Goal: Transaction & Acquisition: Purchase product/service

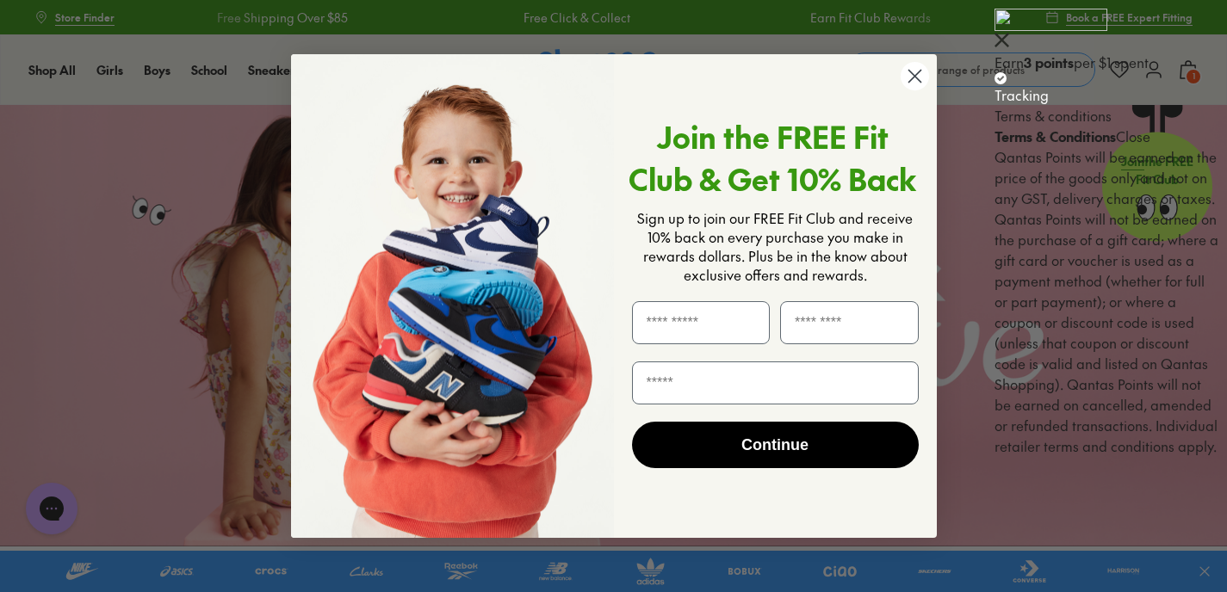
click at [924, 82] on circle "Close dialog" at bounding box center [914, 76] width 28 height 28
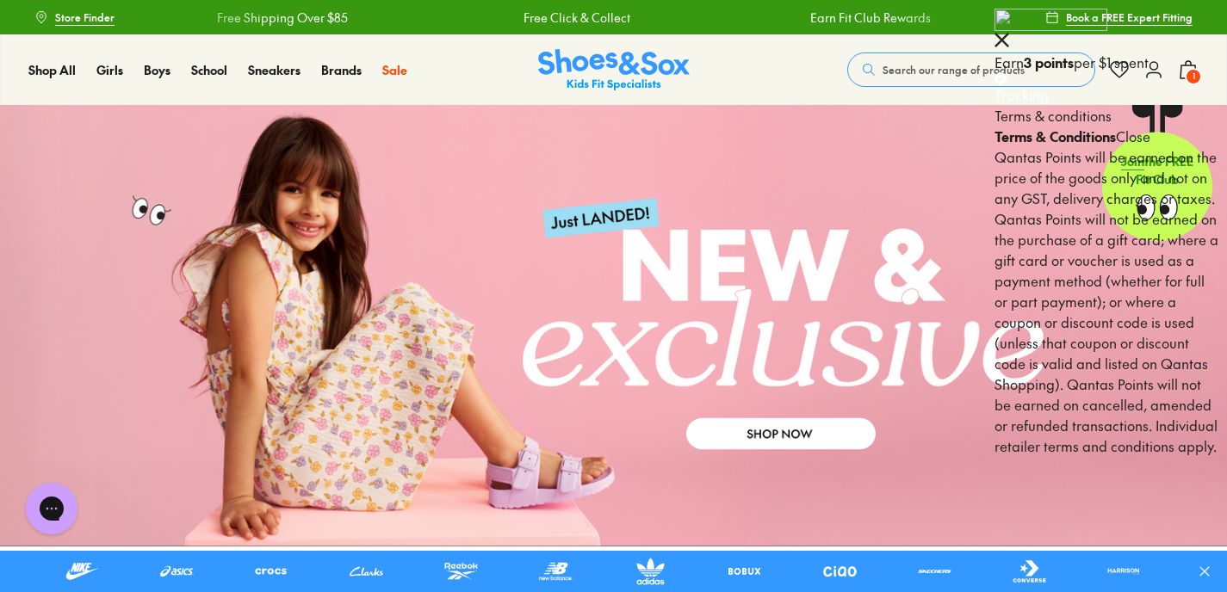
click at [1198, 40] on div at bounding box center [1106, 30] width 224 height 43
click at [1009, 38] on icon at bounding box center [1001, 40] width 15 height 15
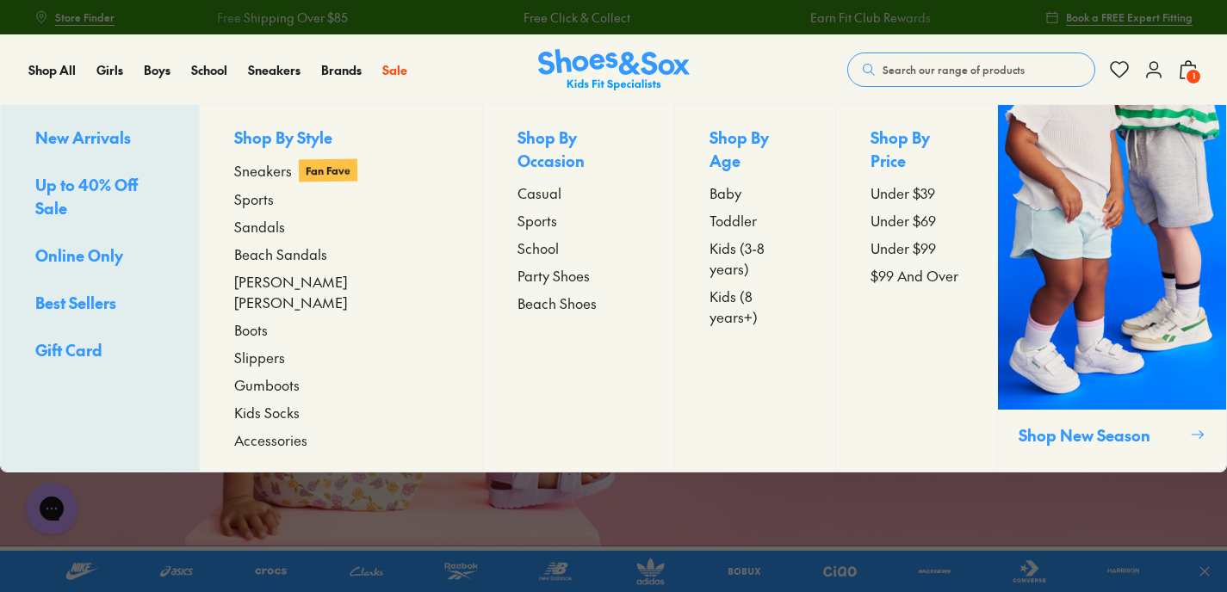
click at [285, 231] on span "Sandals" at bounding box center [259, 226] width 51 height 21
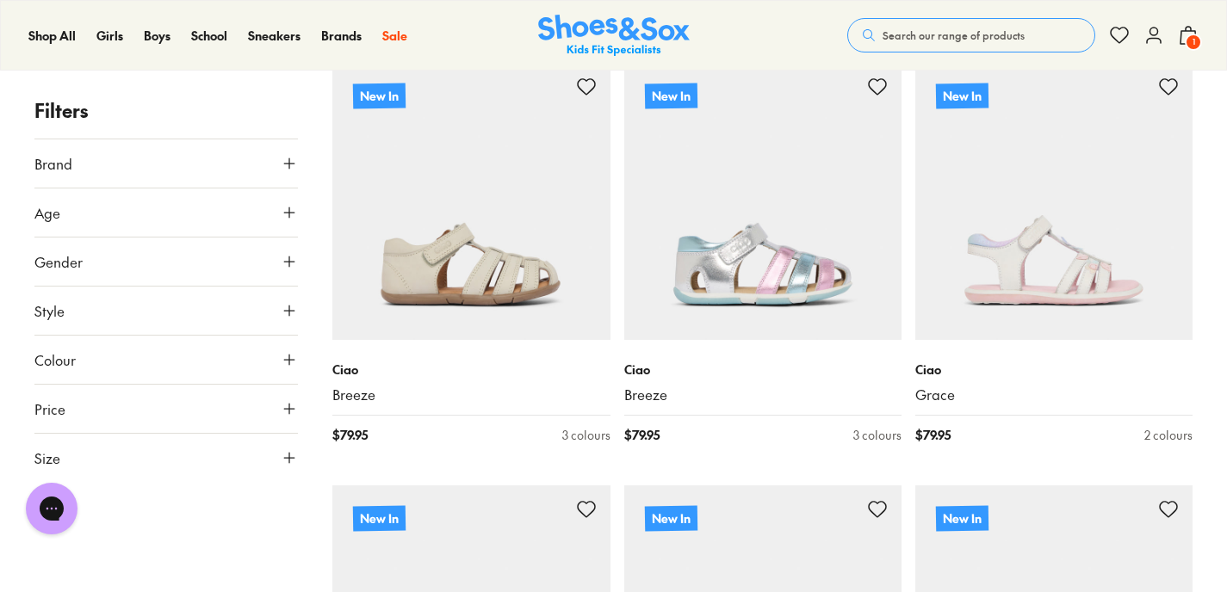
scroll to position [313, 0]
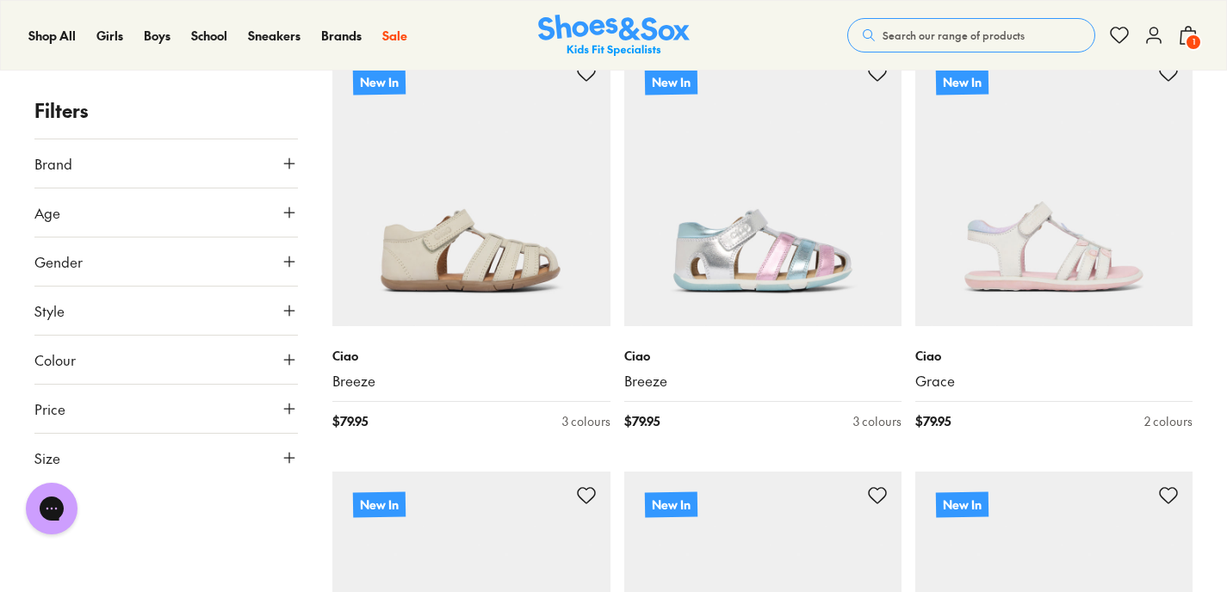
click at [289, 460] on use at bounding box center [289, 458] width 10 height 10
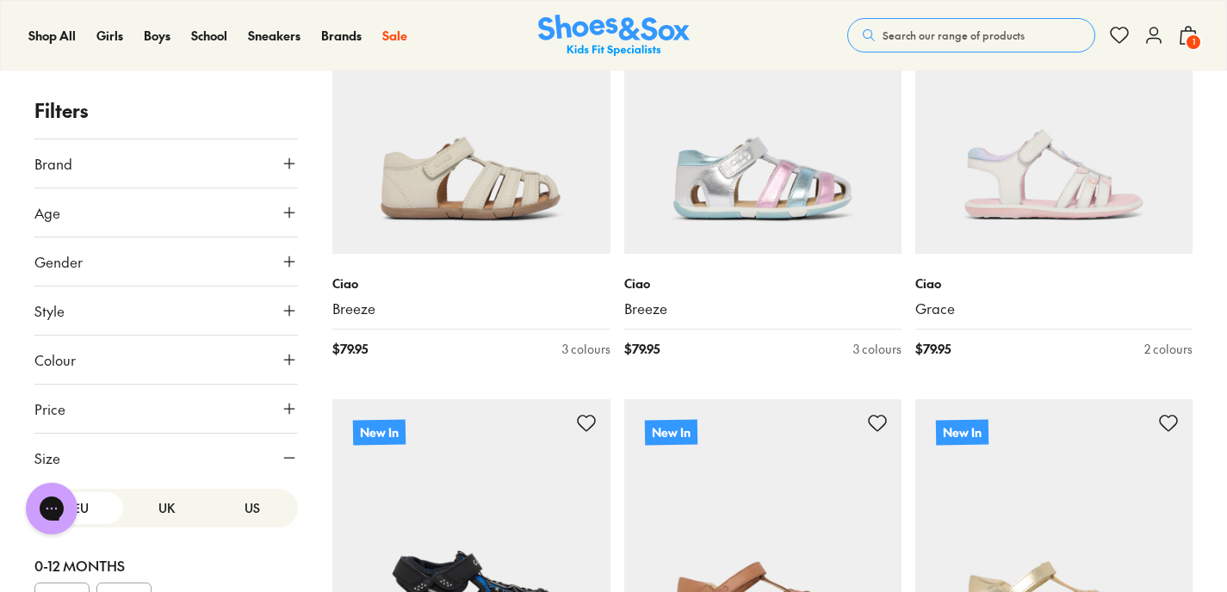
scroll to position [415, 0]
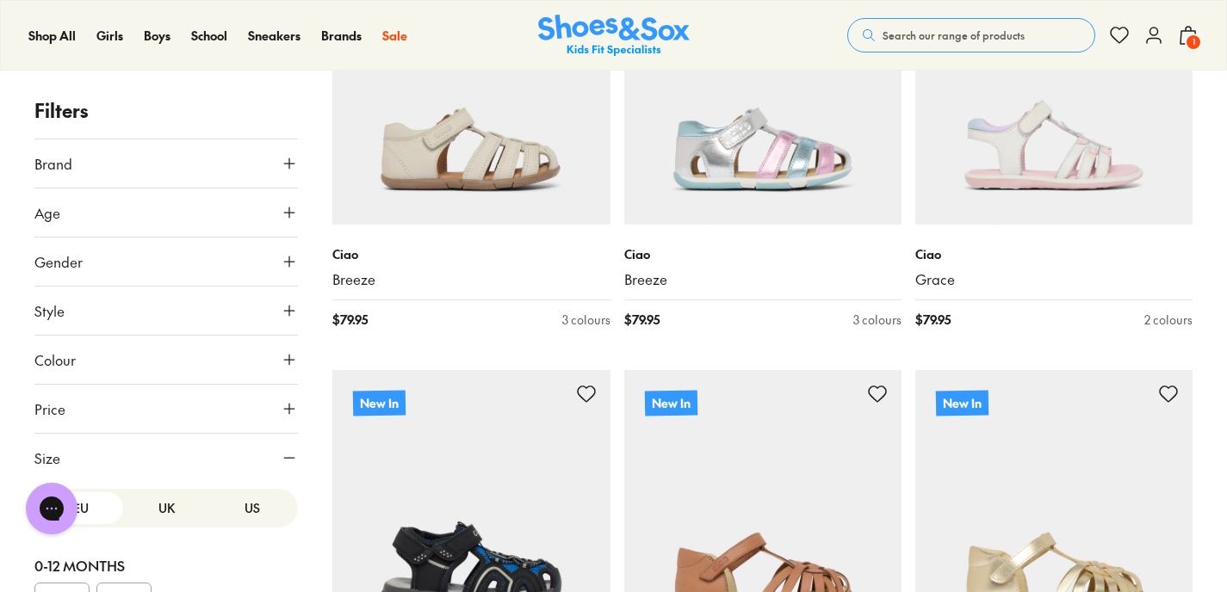
click at [152, 177] on button "Brand" at bounding box center [165, 163] width 263 height 48
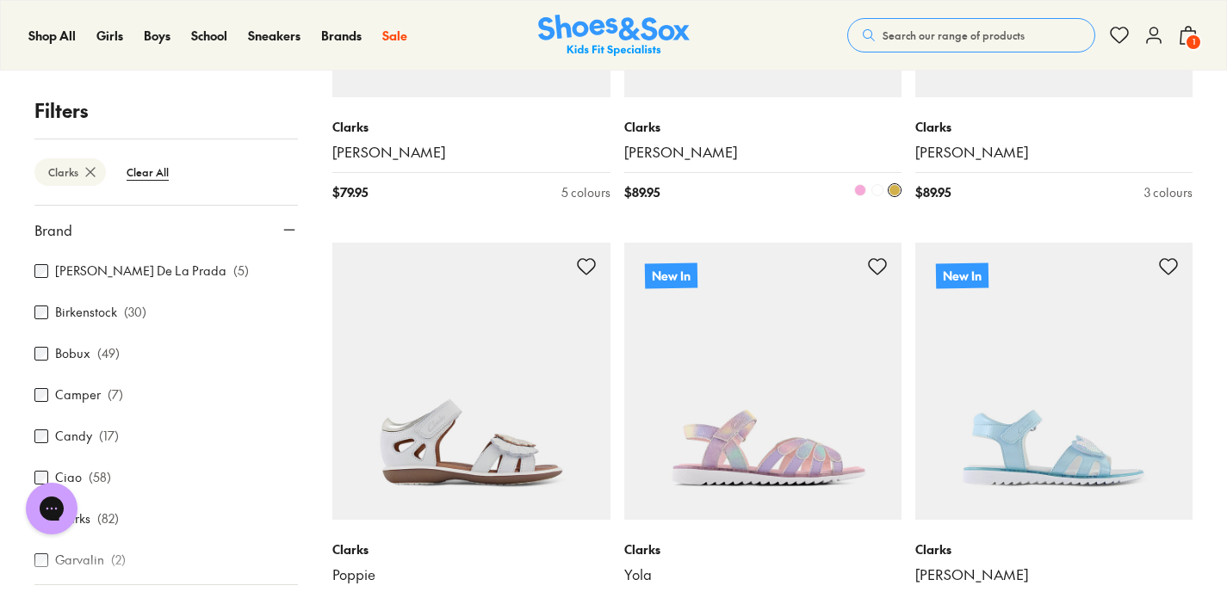
scroll to position [2658, 0]
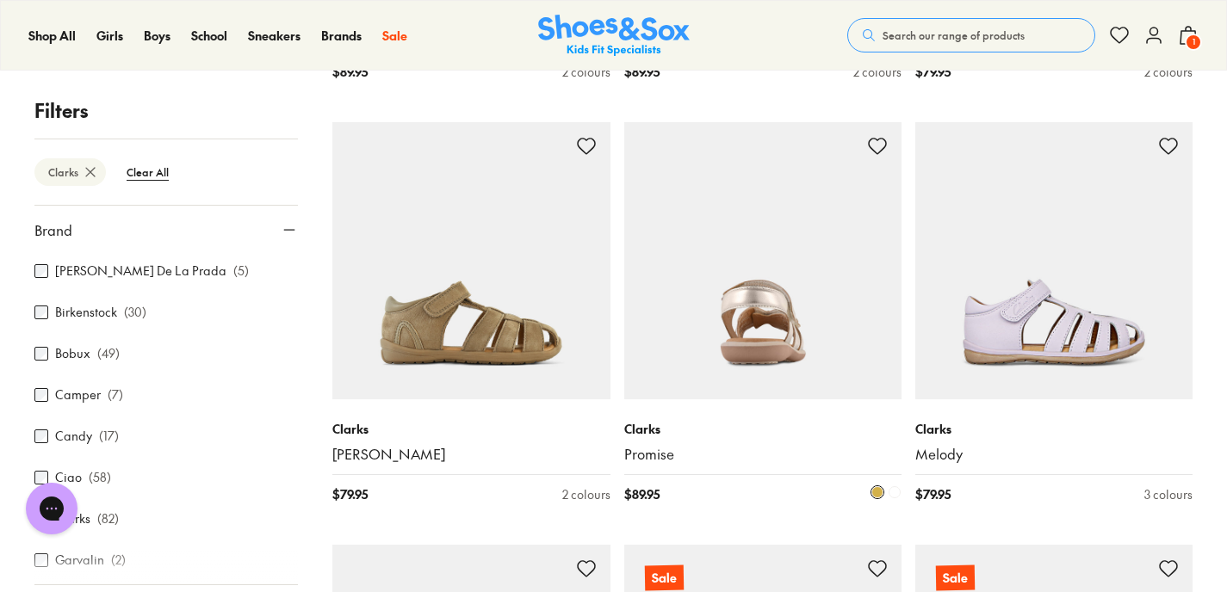
scroll to position [7431, 0]
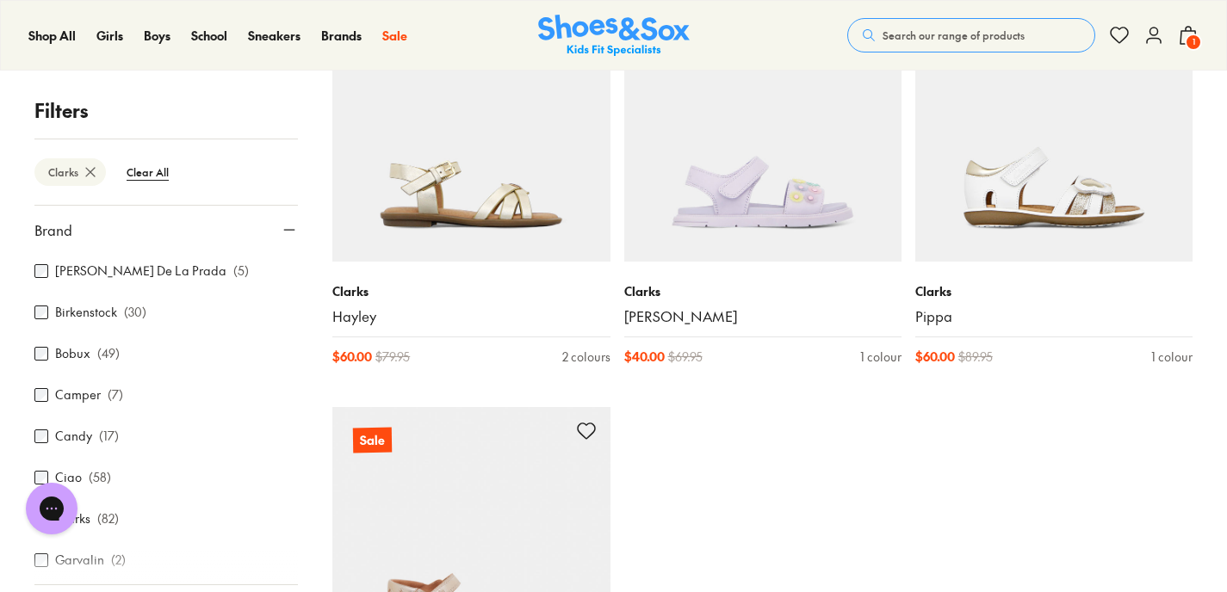
scroll to position [11402, 0]
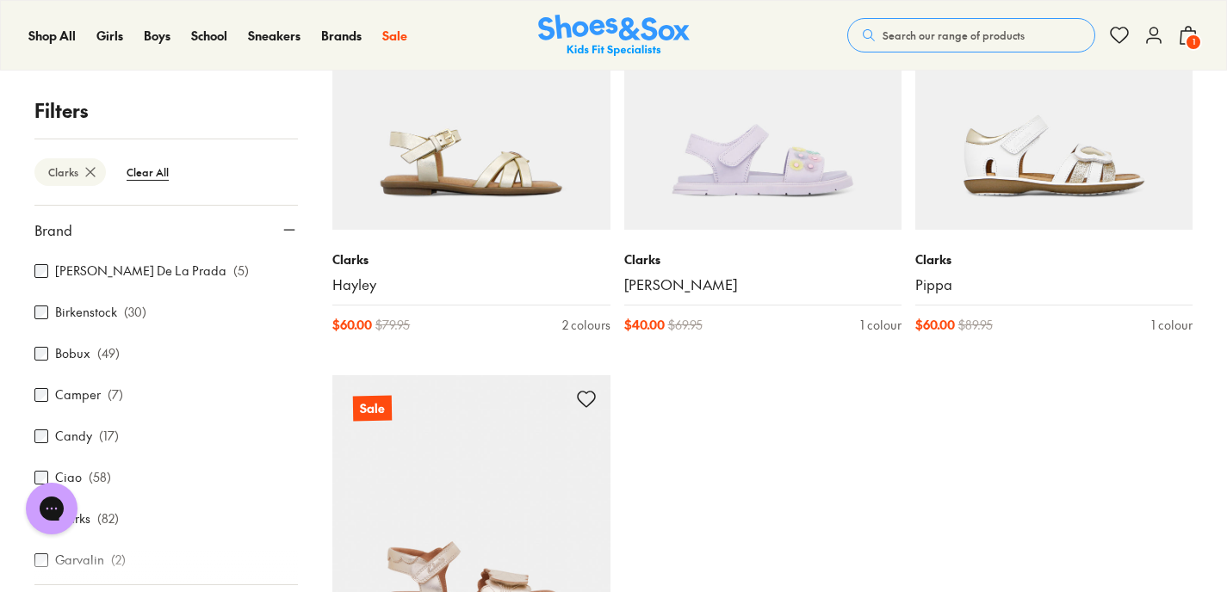
click at [52, 358] on div "Bobux ( 49 )" at bounding box center [165, 353] width 263 height 21
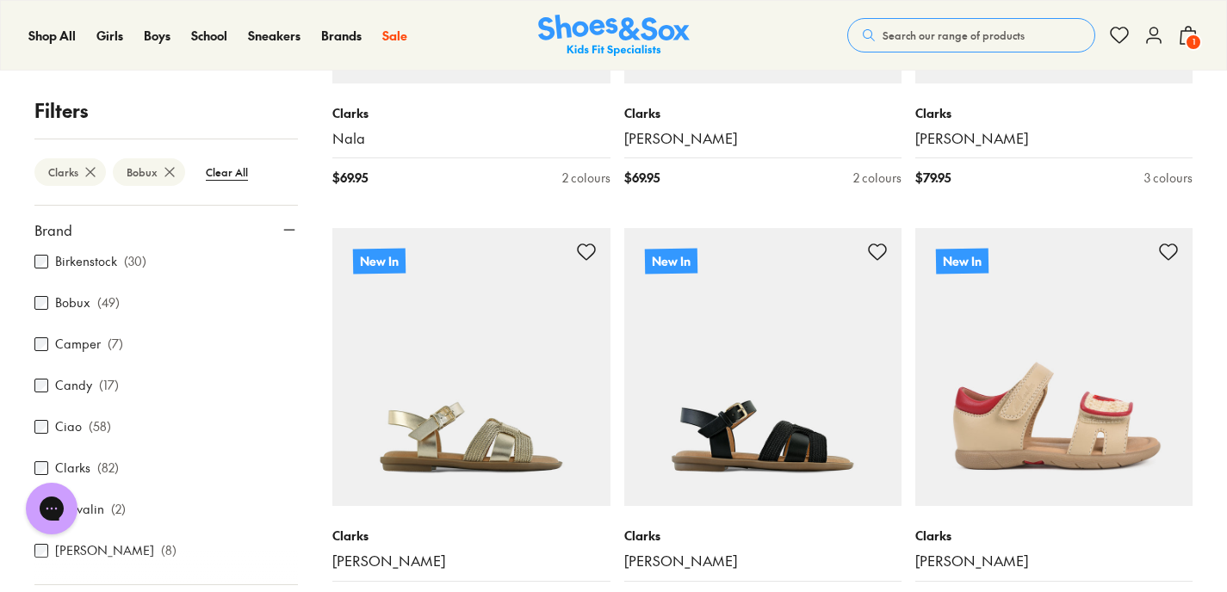
scroll to position [71, 0]
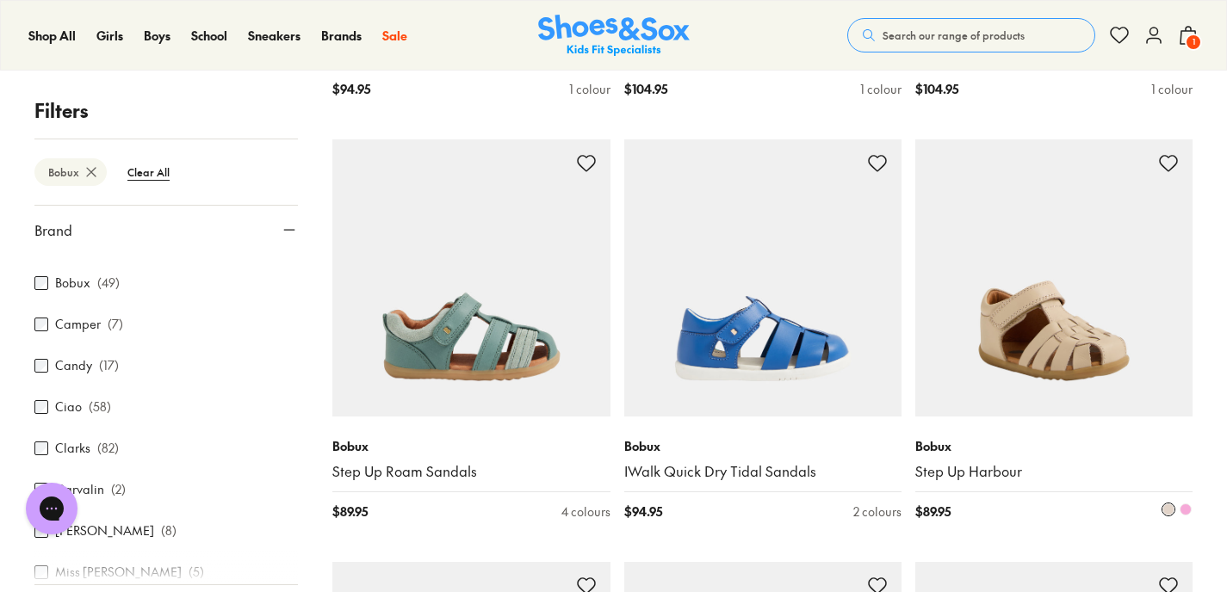
scroll to position [3629, 0]
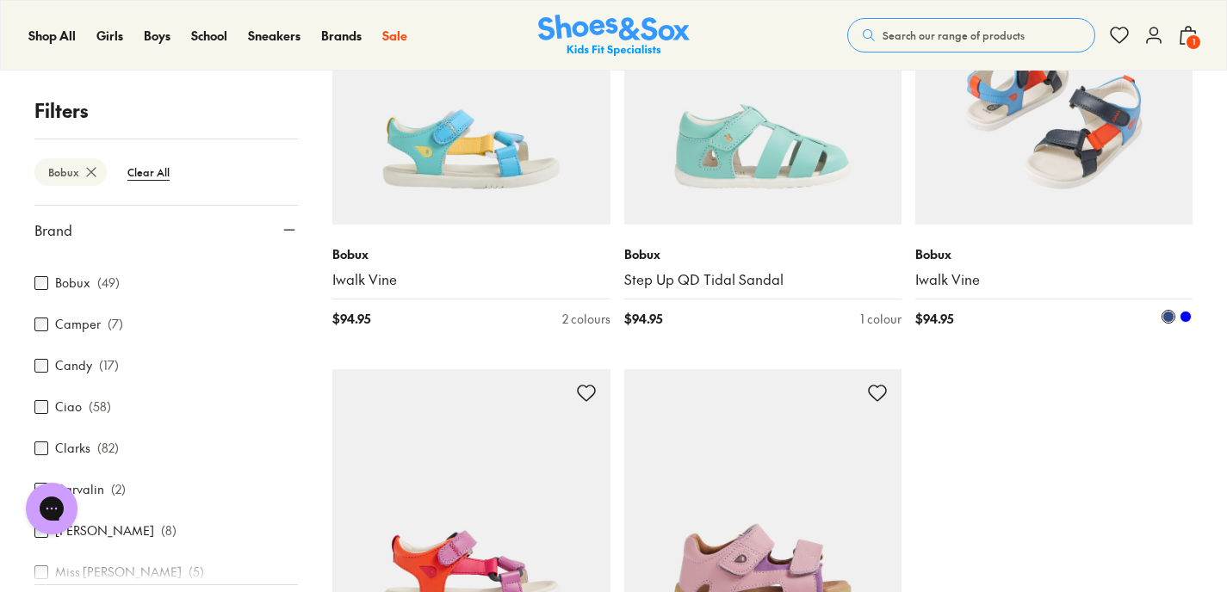
scroll to position [4408, 0]
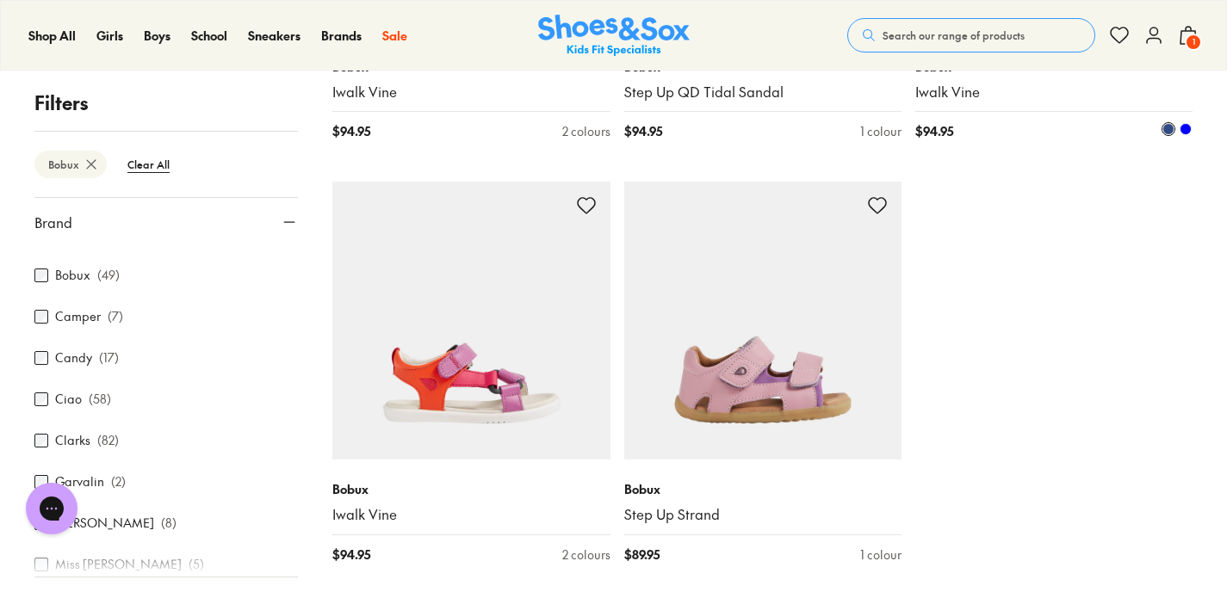
type input "***"
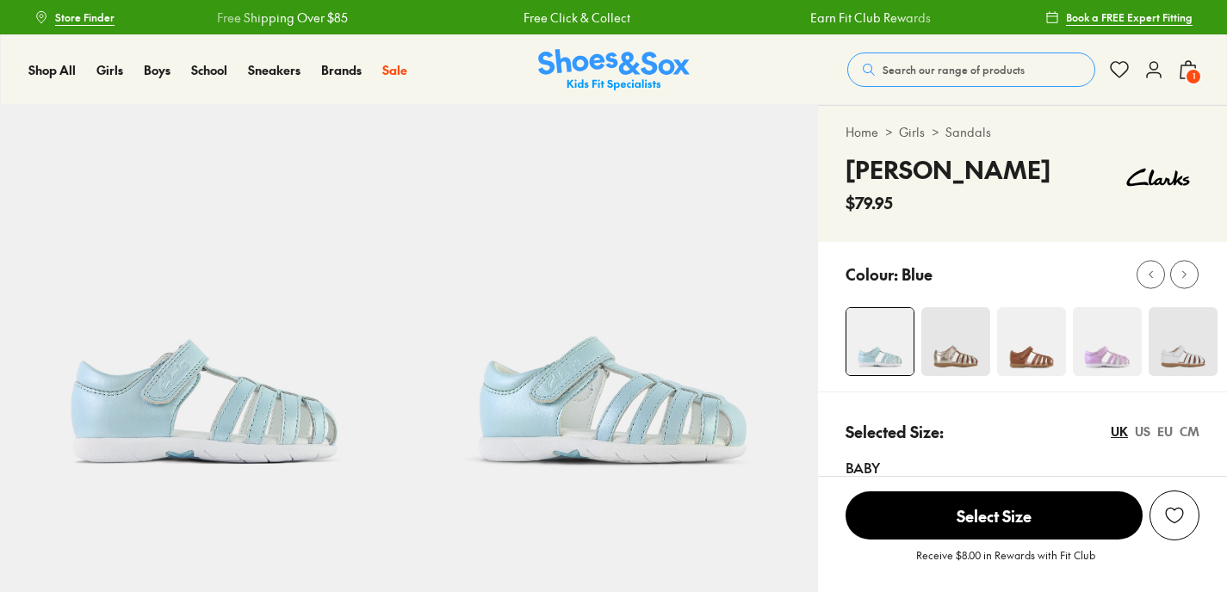
select select "*"
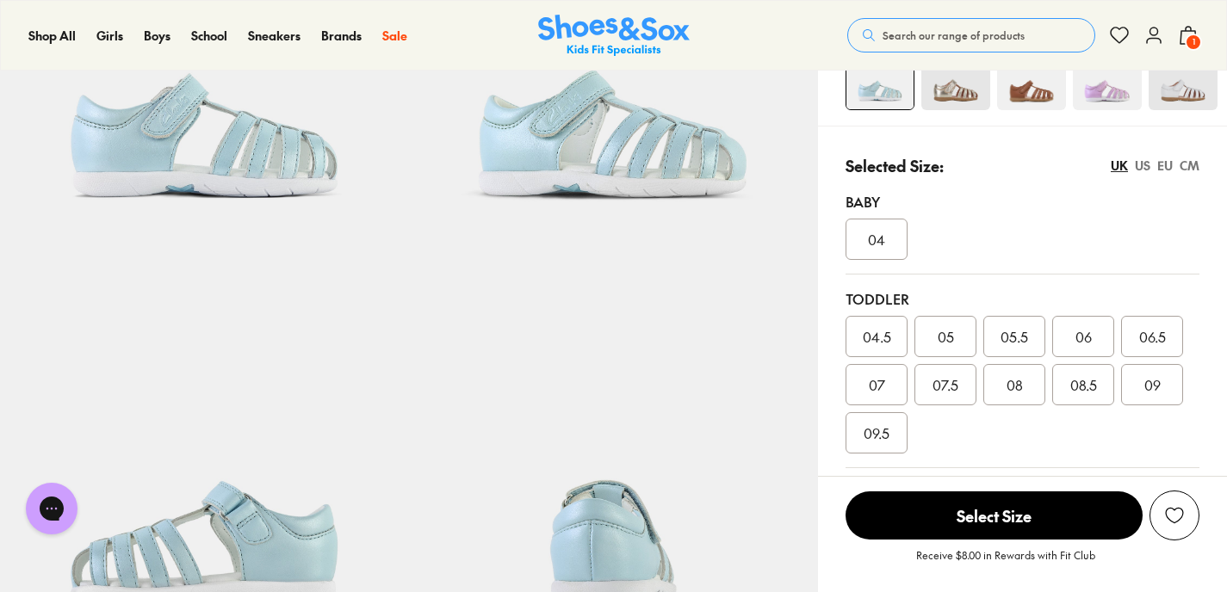
scroll to position [268, 0]
click at [858, 318] on div "04.5" at bounding box center [876, 334] width 62 height 41
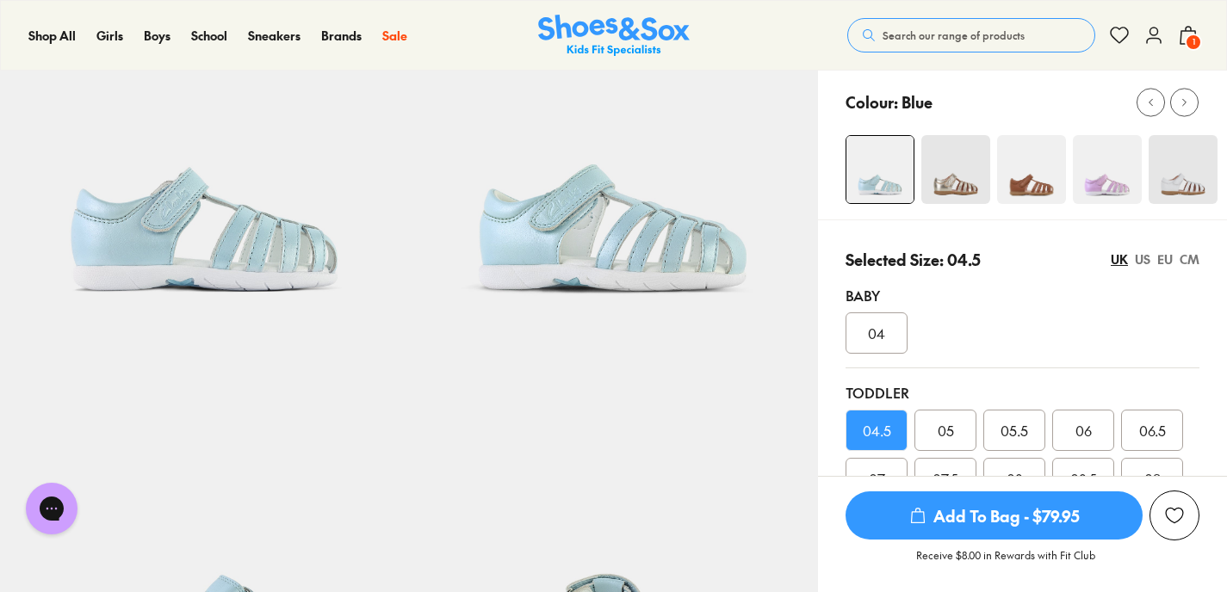
scroll to position [171, 0]
click at [1021, 181] on img at bounding box center [1031, 170] width 69 height 69
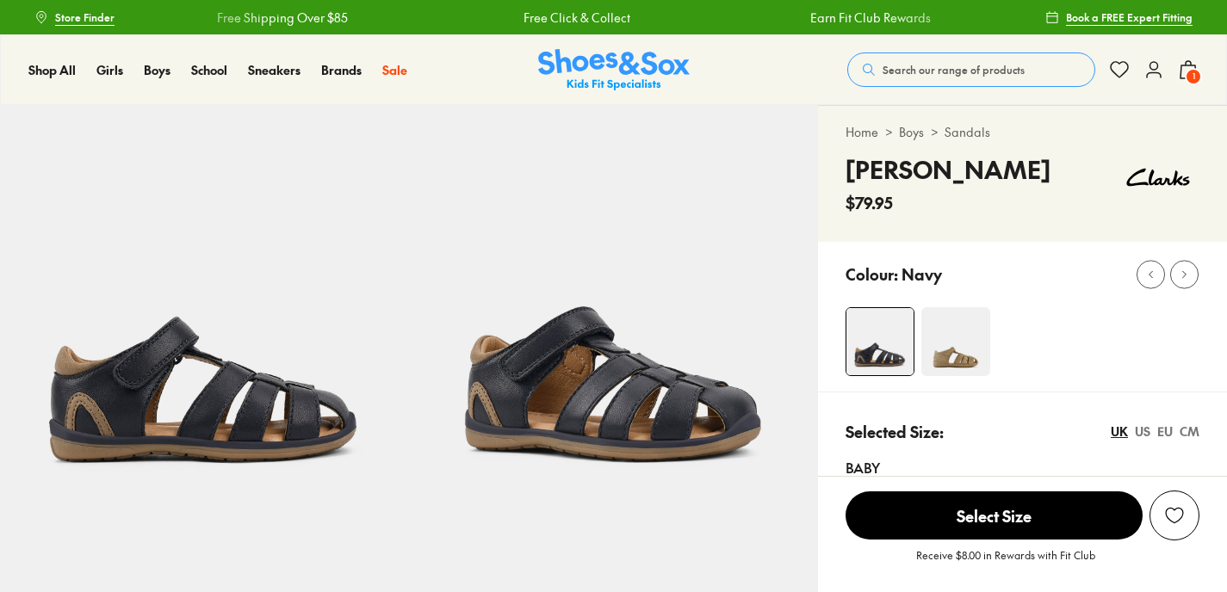
select select "*"
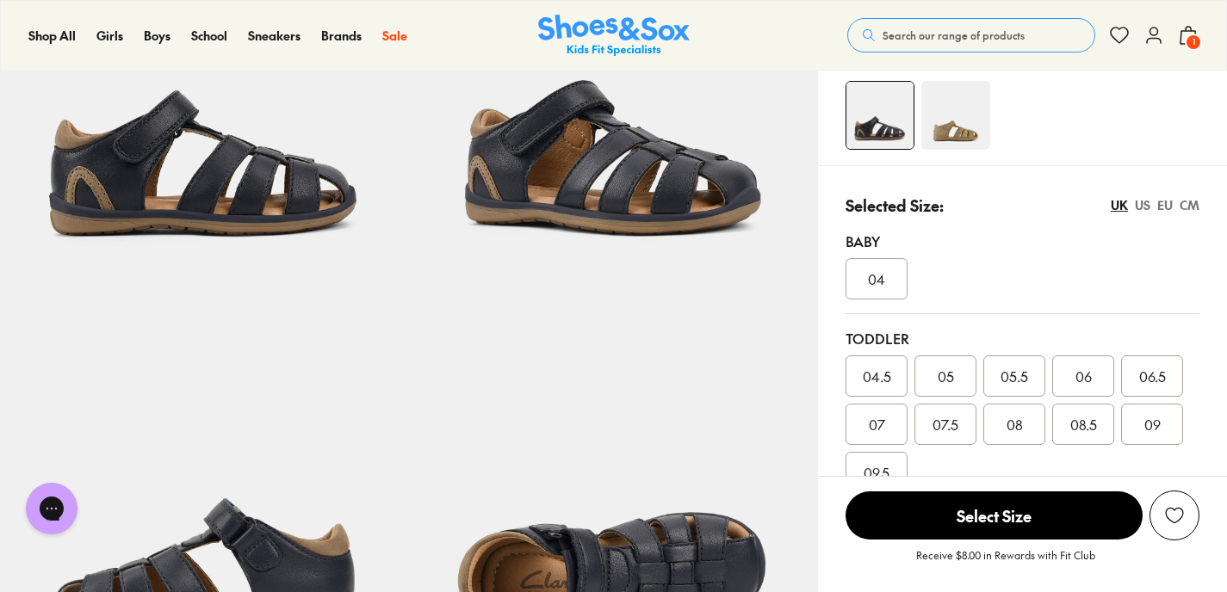
scroll to position [244, 0]
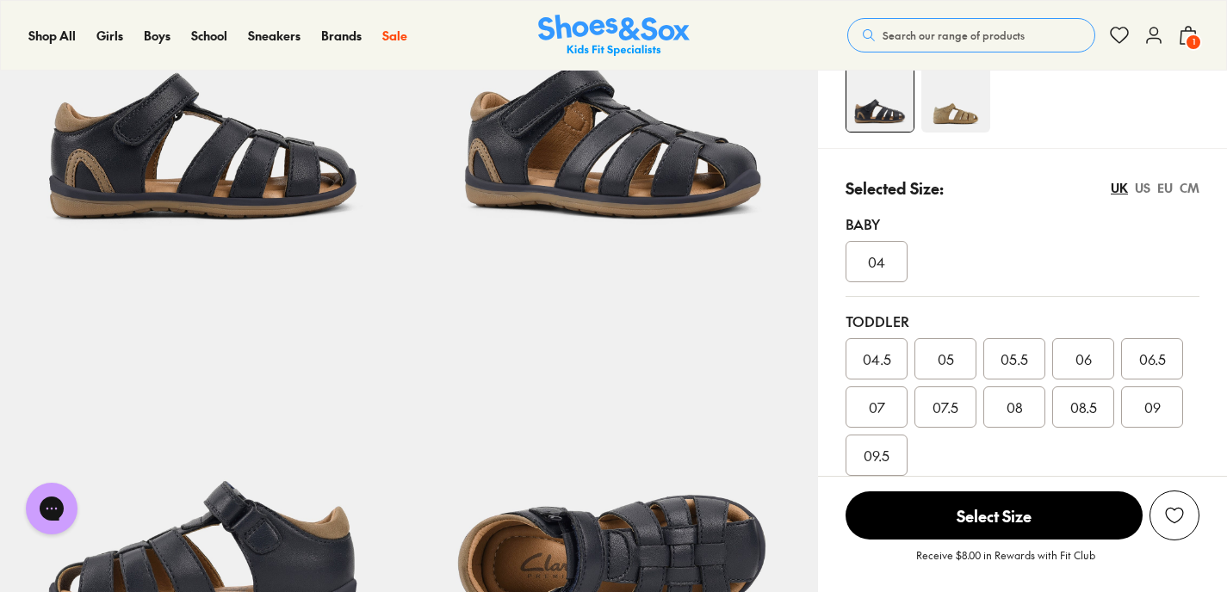
click at [876, 352] on span "04.5" at bounding box center [877, 359] width 28 height 21
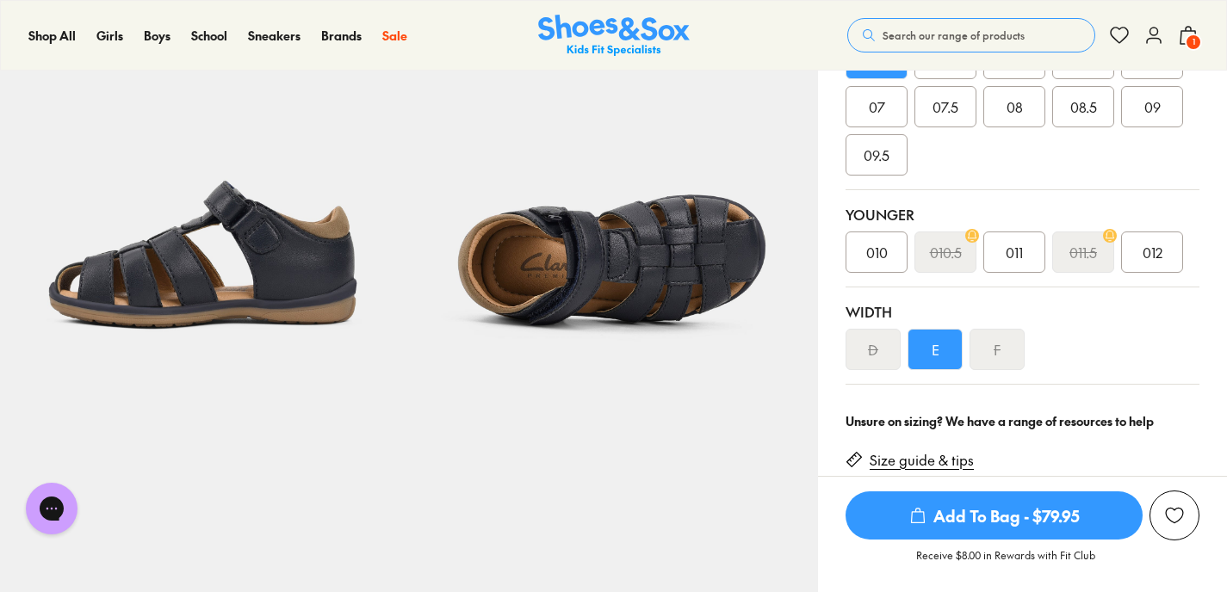
scroll to position [546, 0]
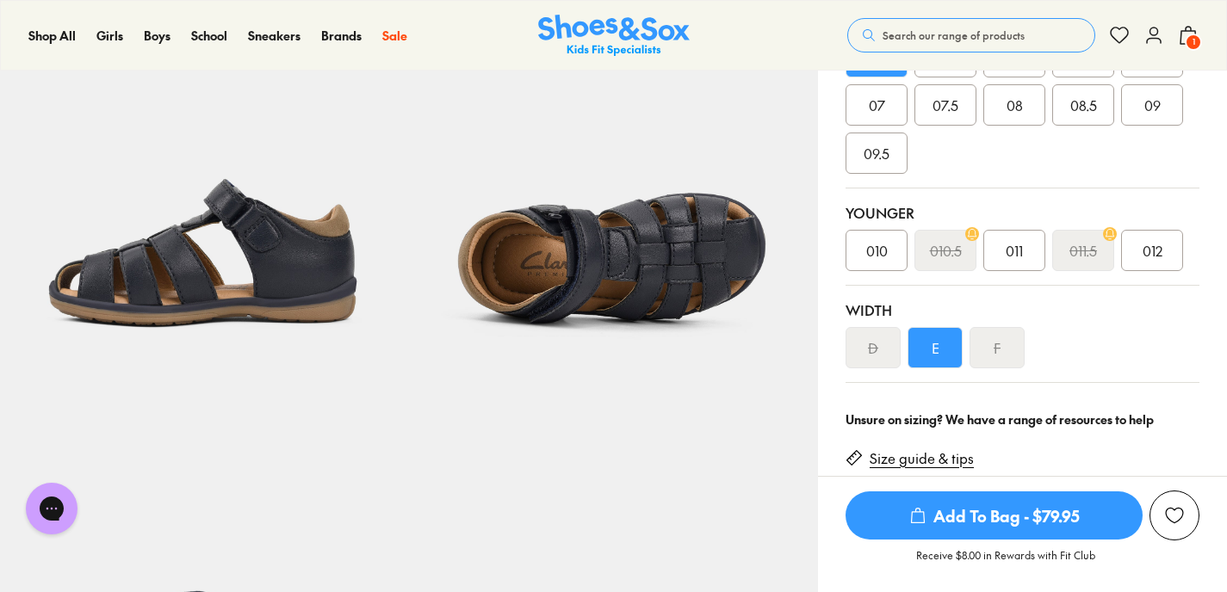
click at [985, 327] on div "F" at bounding box center [996, 347] width 55 height 41
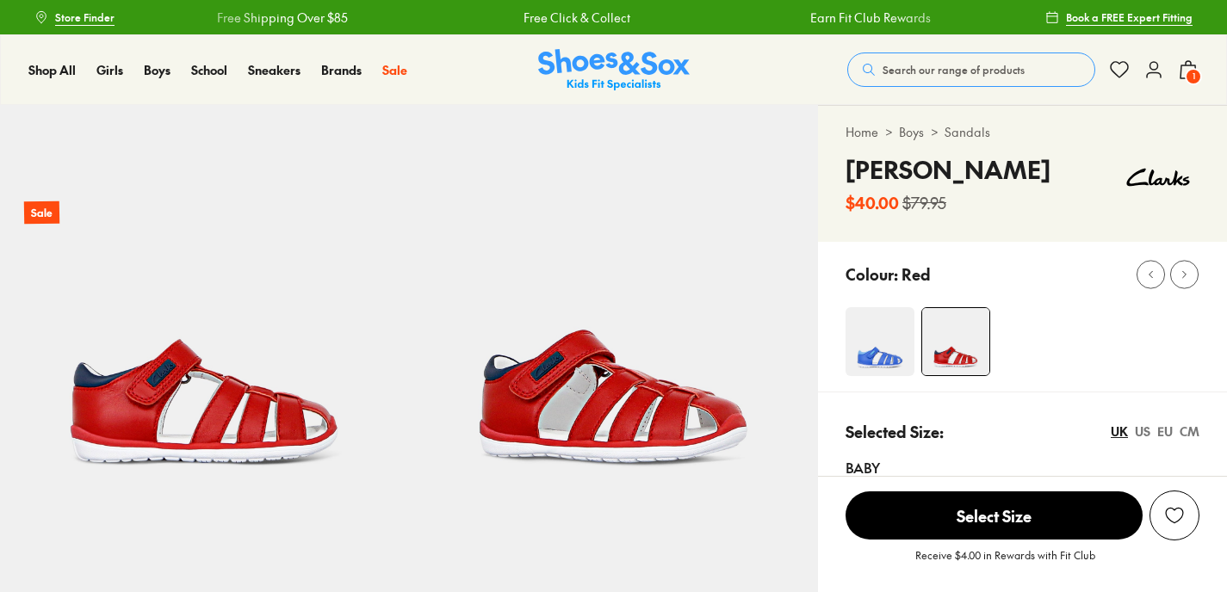
select select "*"
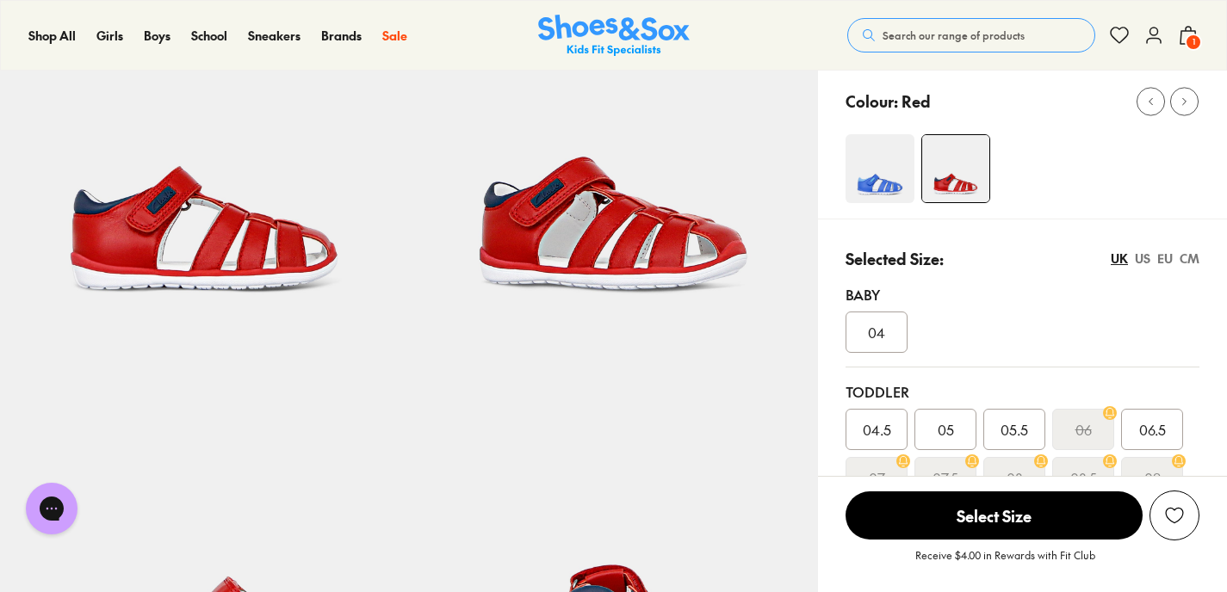
scroll to position [28, 0]
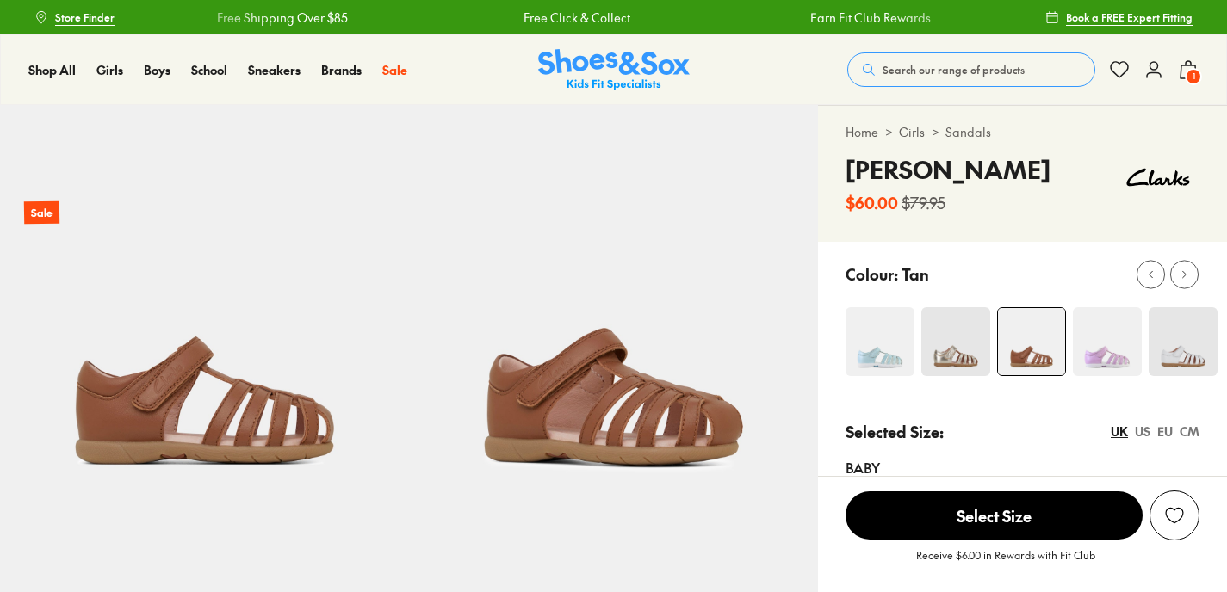
select select "*"
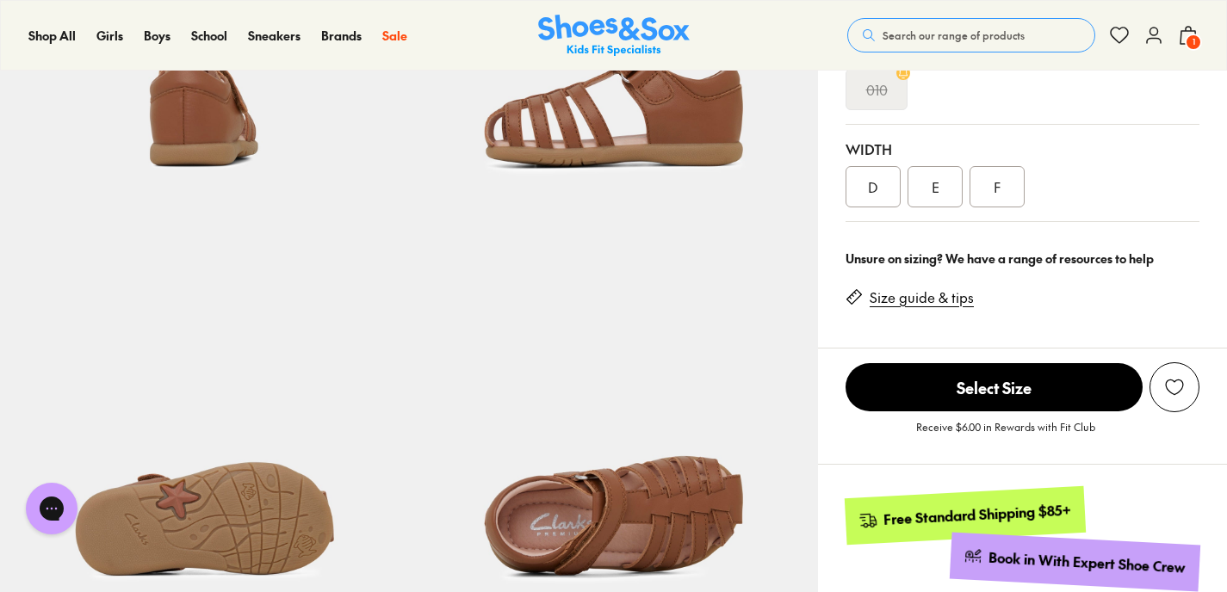
scroll to position [707, 0]
click at [1010, 195] on div "F" at bounding box center [996, 186] width 55 height 41
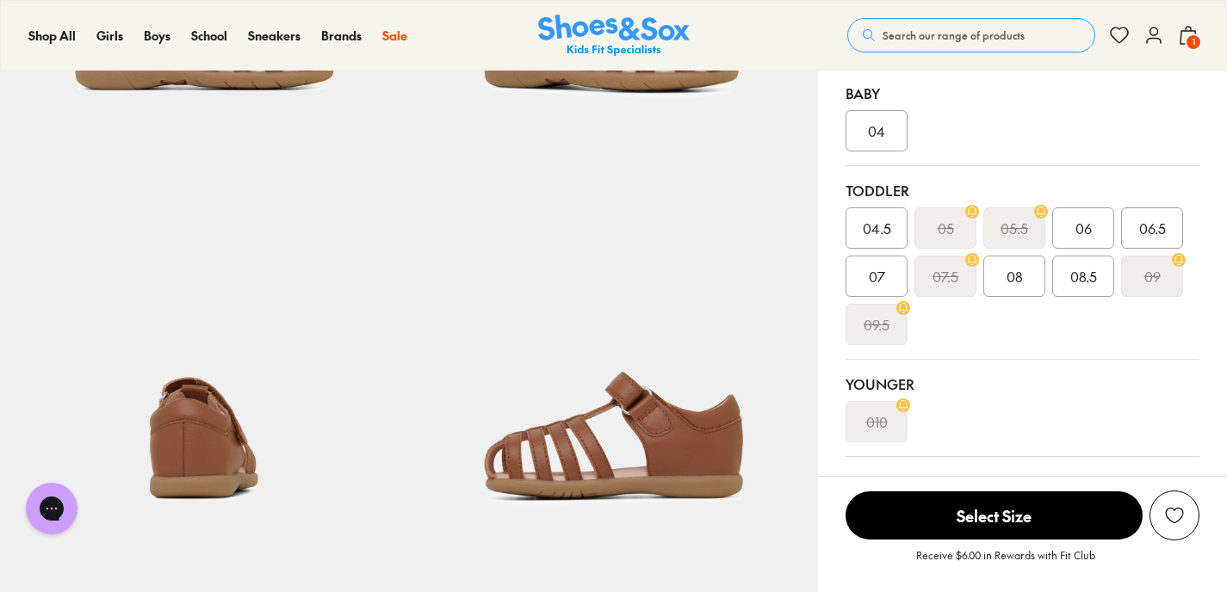
scroll to position [357, 0]
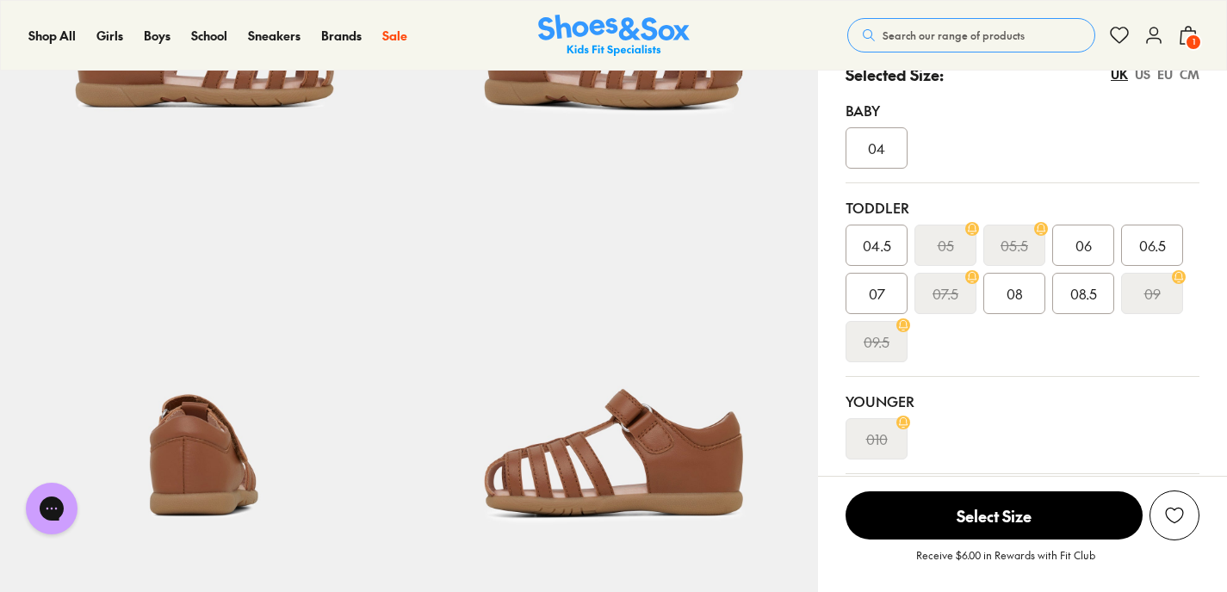
click at [875, 239] on span "04.5" at bounding box center [877, 245] width 28 height 21
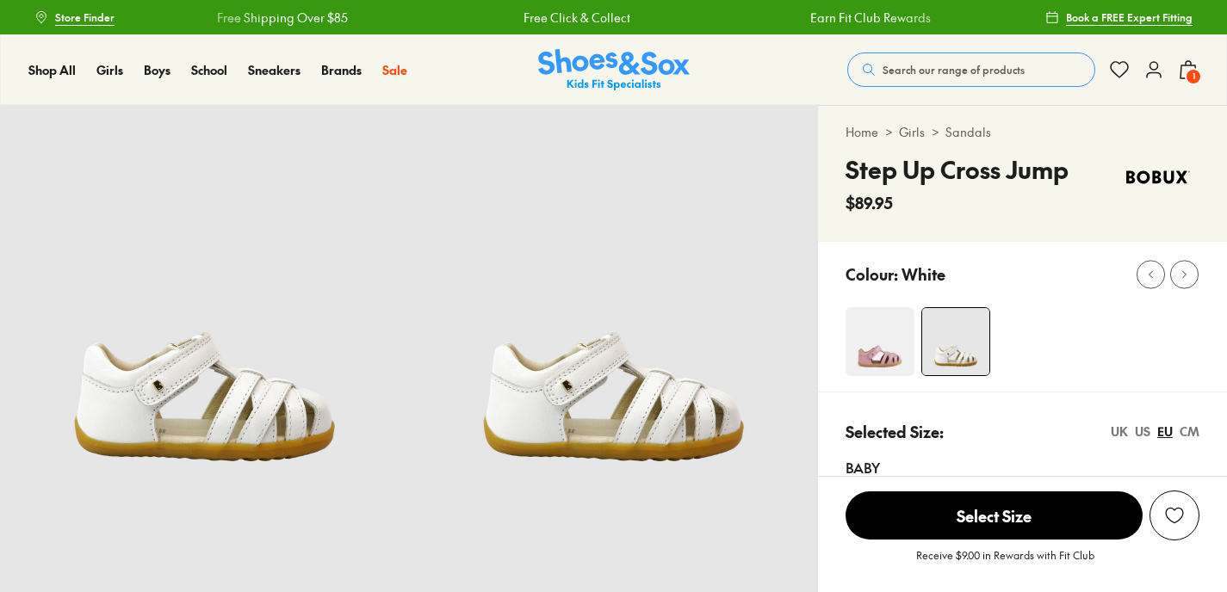
select select "*"
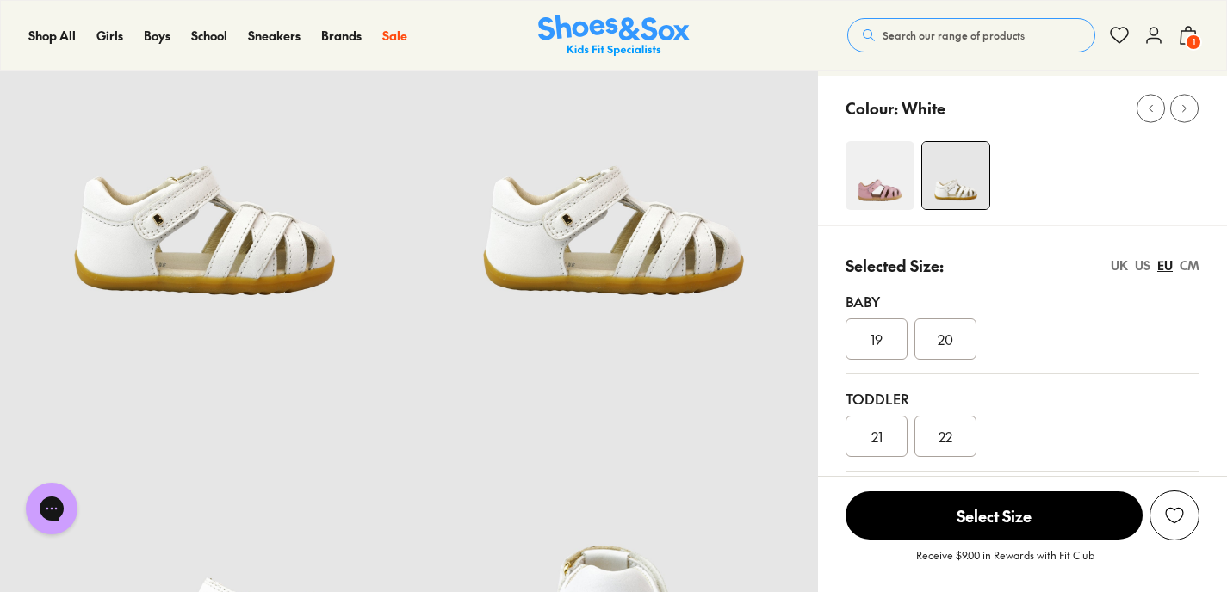
scroll to position [167, 0]
click at [887, 442] on div "21" at bounding box center [876, 435] width 62 height 41
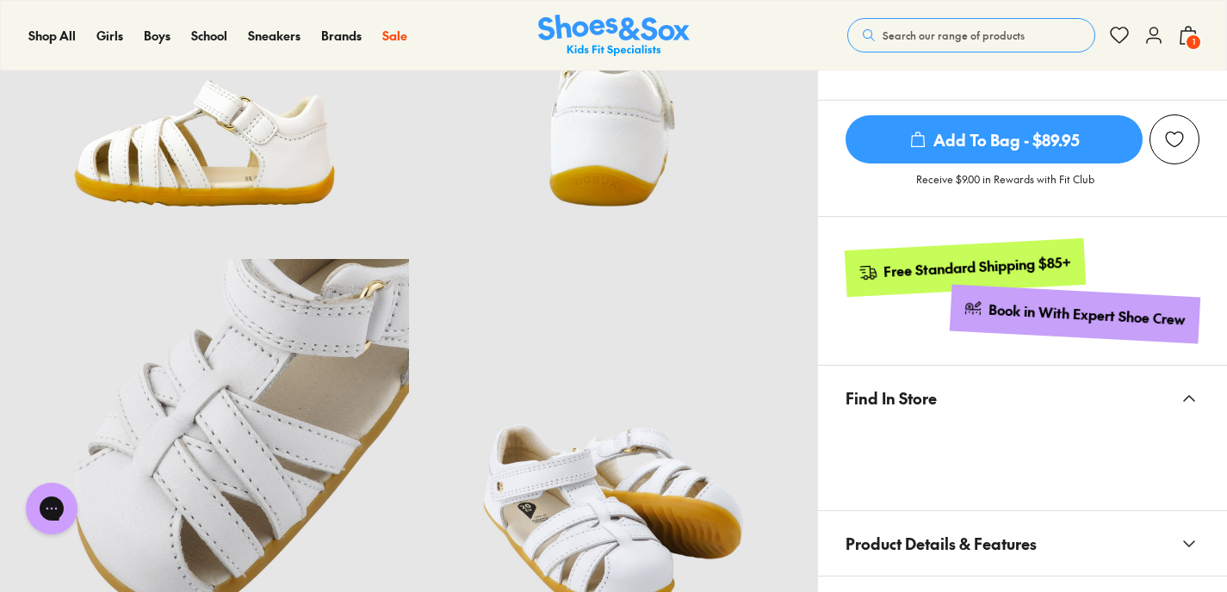
scroll to position [680, 0]
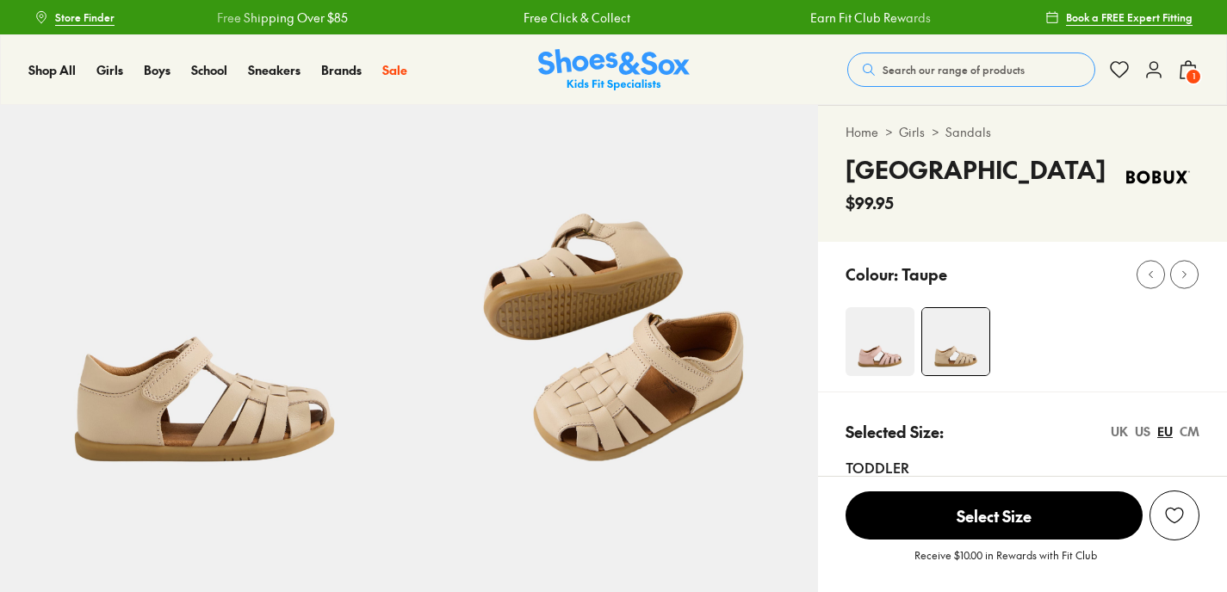
select select "*"
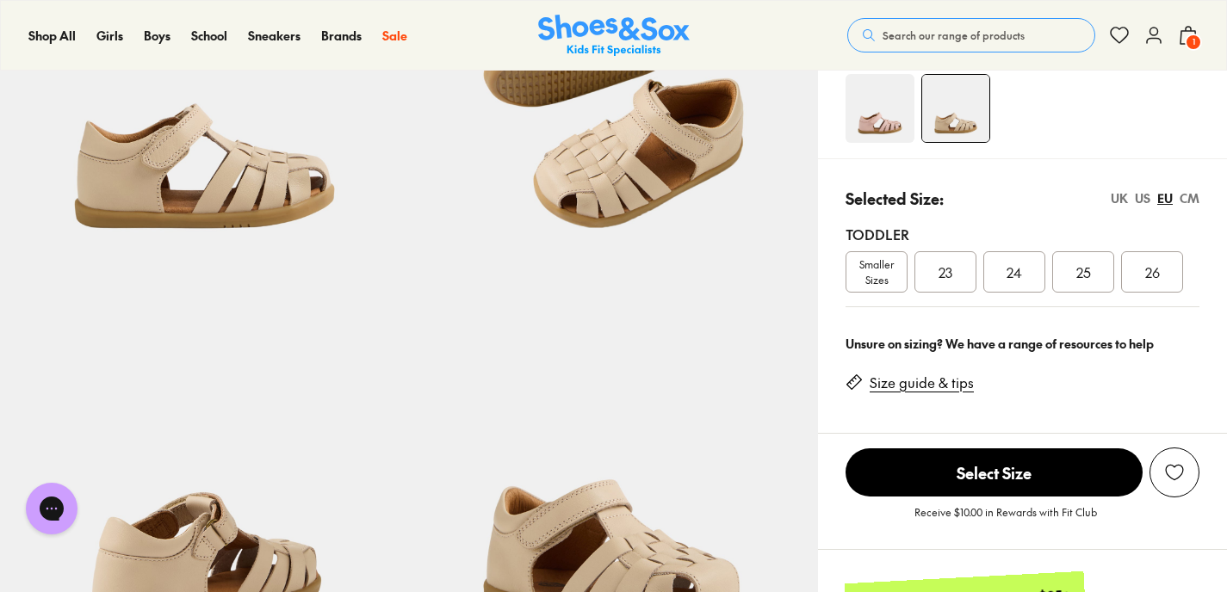
scroll to position [61, 0]
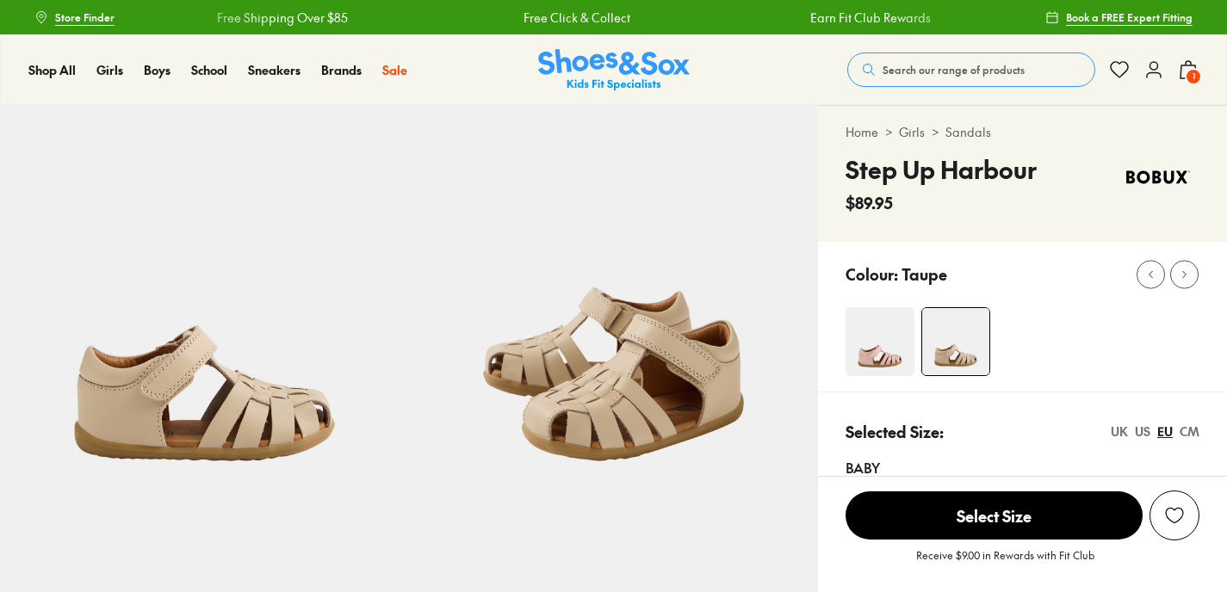
select select "*"
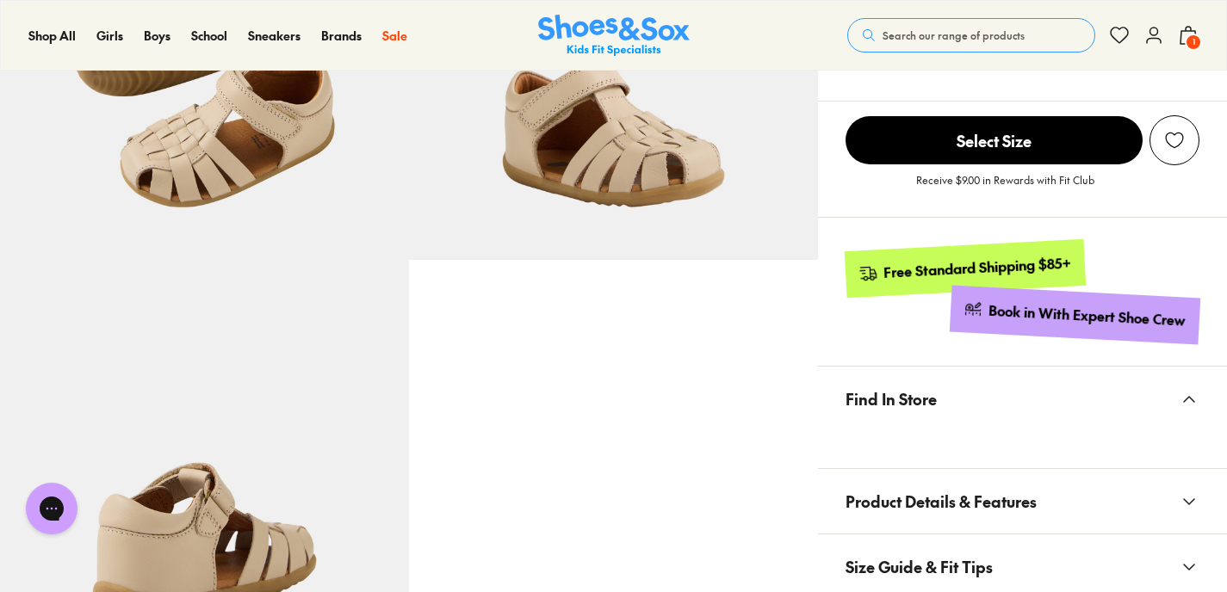
scroll to position [478, 0]
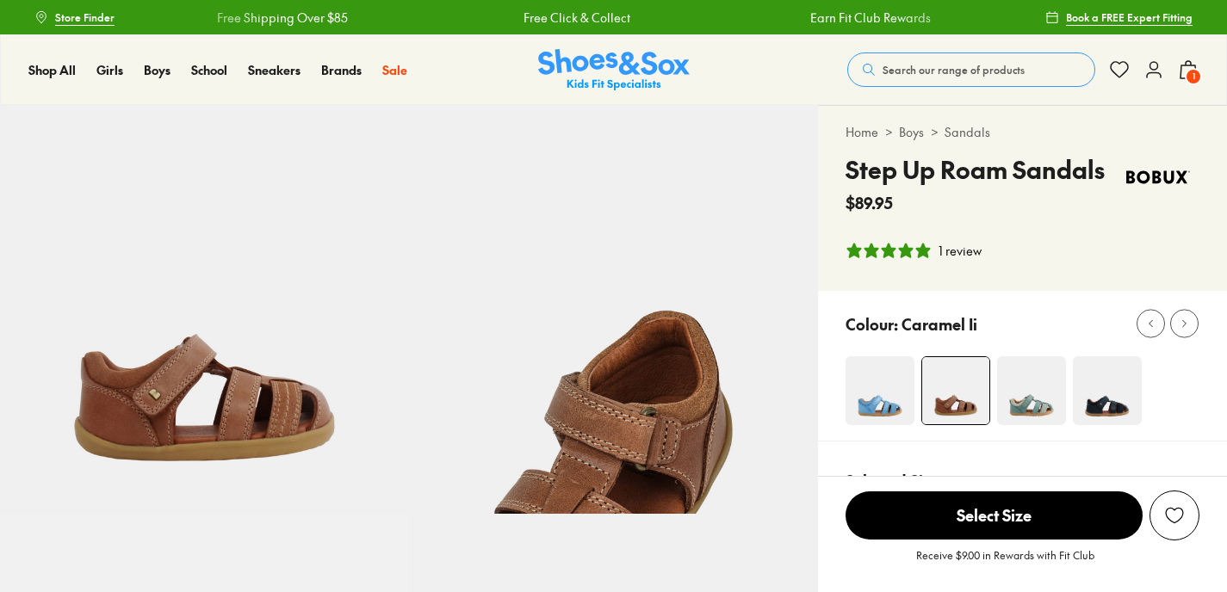
select select "*"
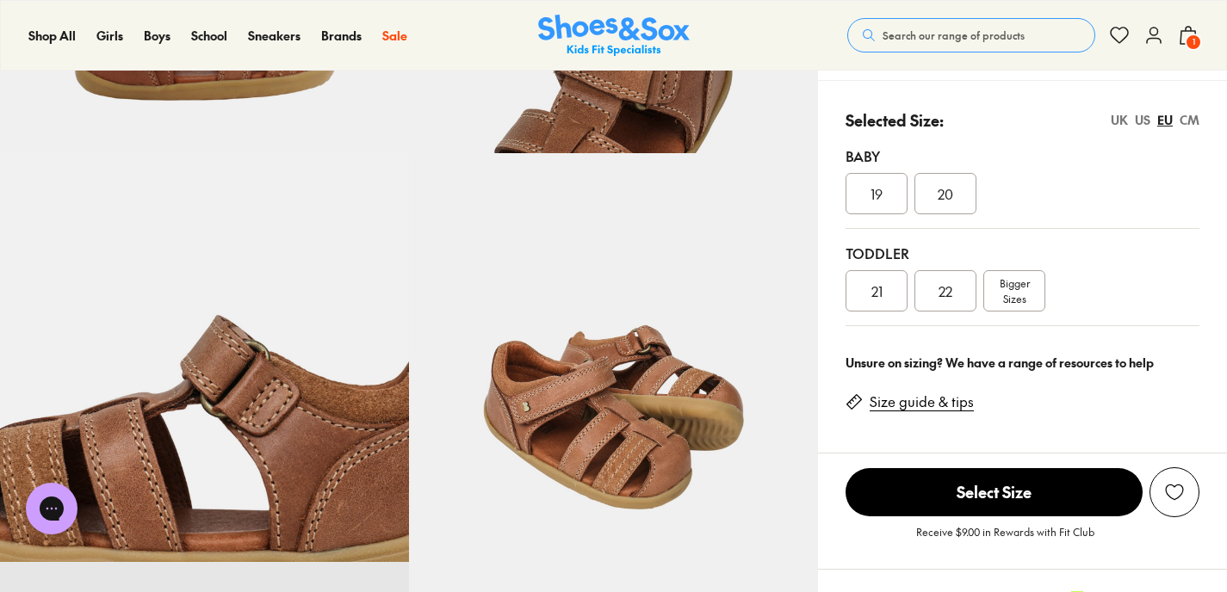
scroll to position [375, 0]
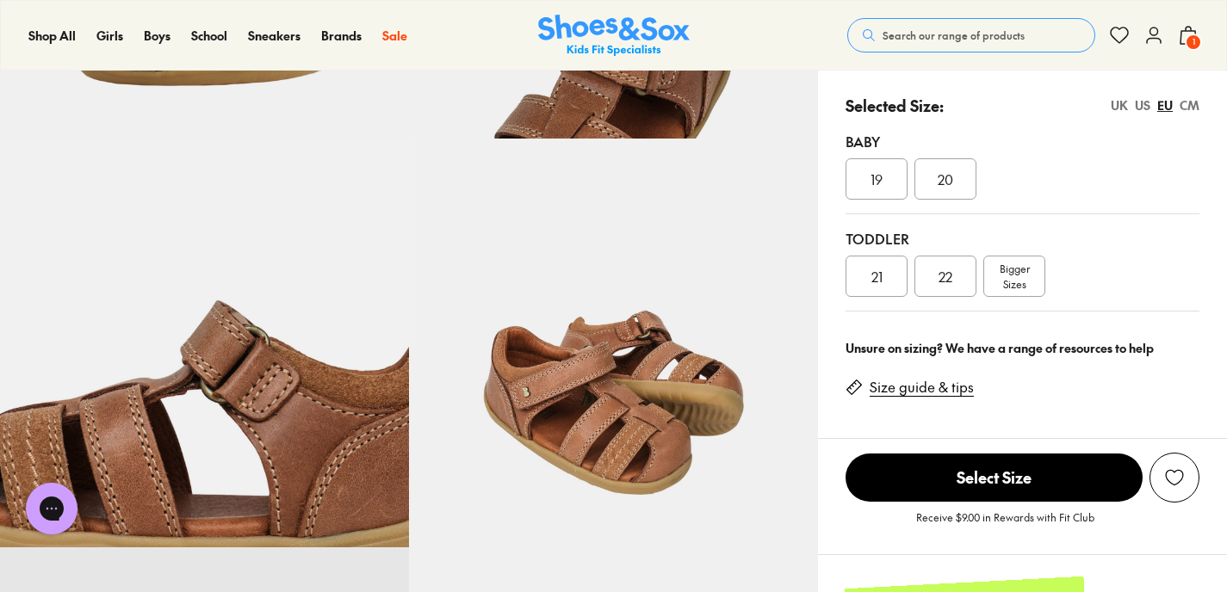
click at [873, 277] on span "21" at bounding box center [876, 276] width 11 height 21
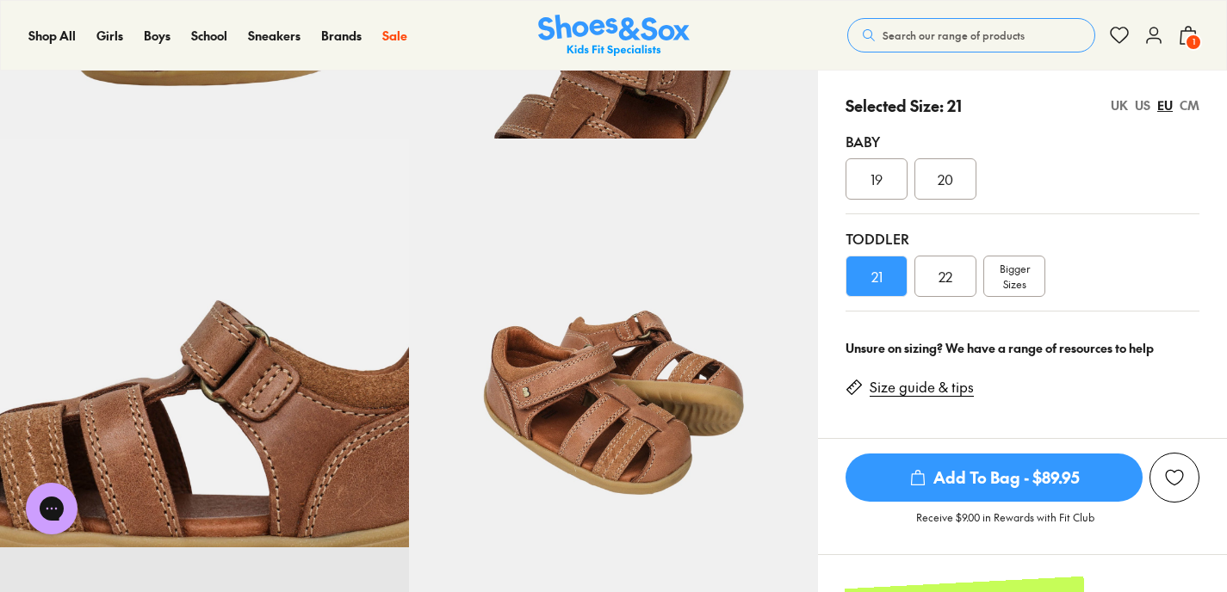
click at [908, 382] on link "Size guide & tips" at bounding box center [921, 387] width 104 height 19
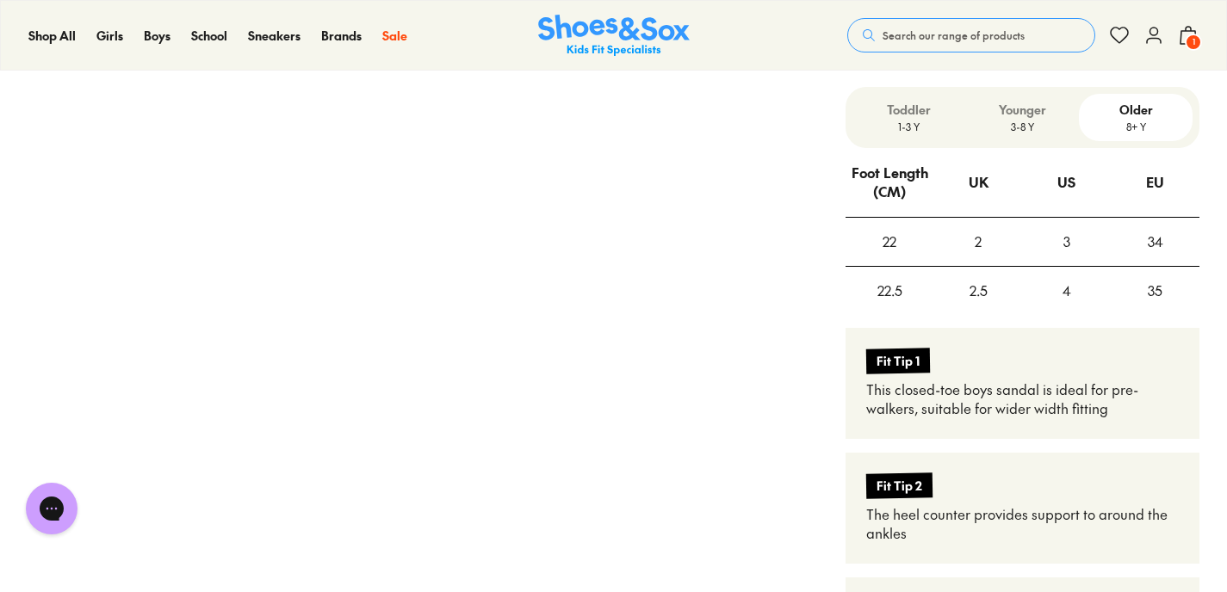
scroll to position [1257, 0]
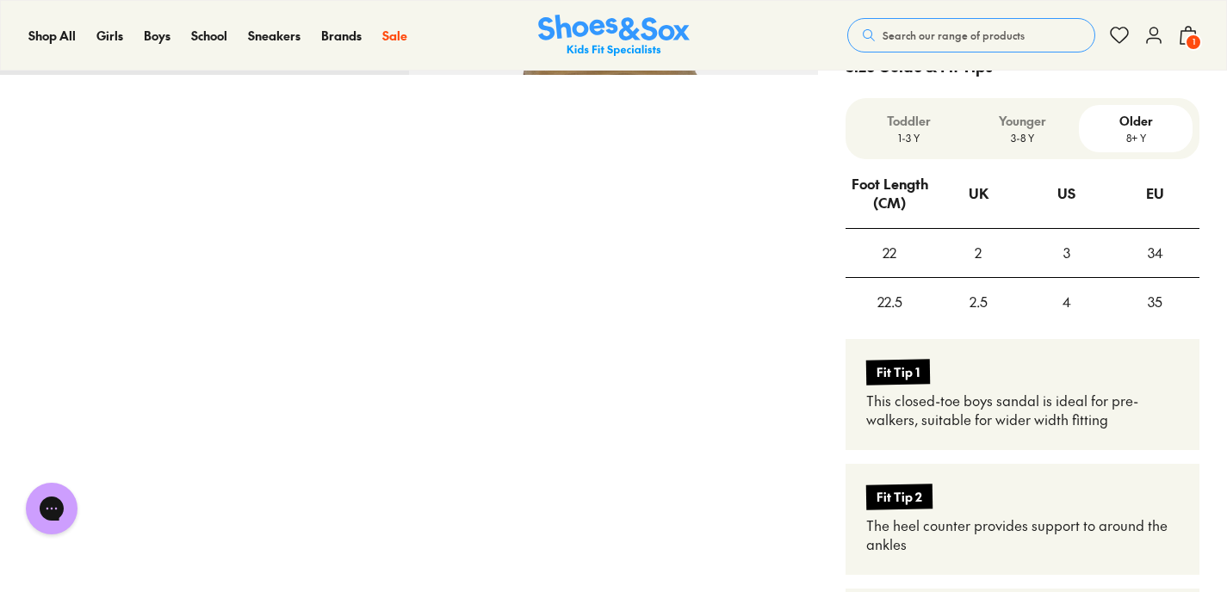
click at [1010, 133] on p "3-8 Y" at bounding box center [1023, 137] width 100 height 15
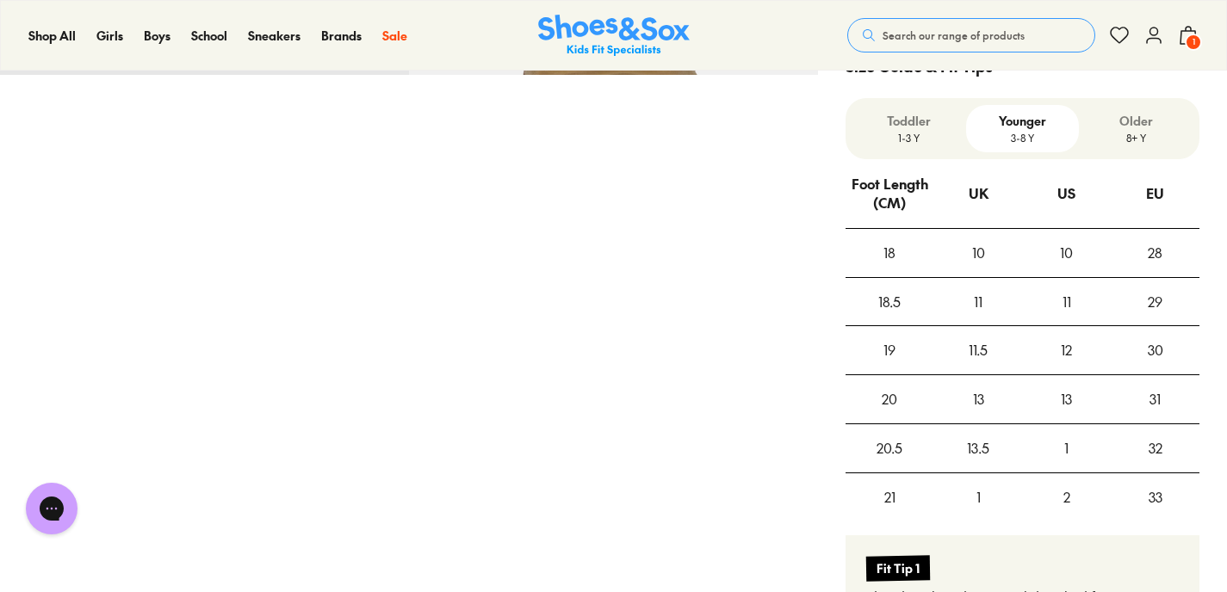
click at [913, 131] on p "1-3 Y" at bounding box center [909, 137] width 100 height 15
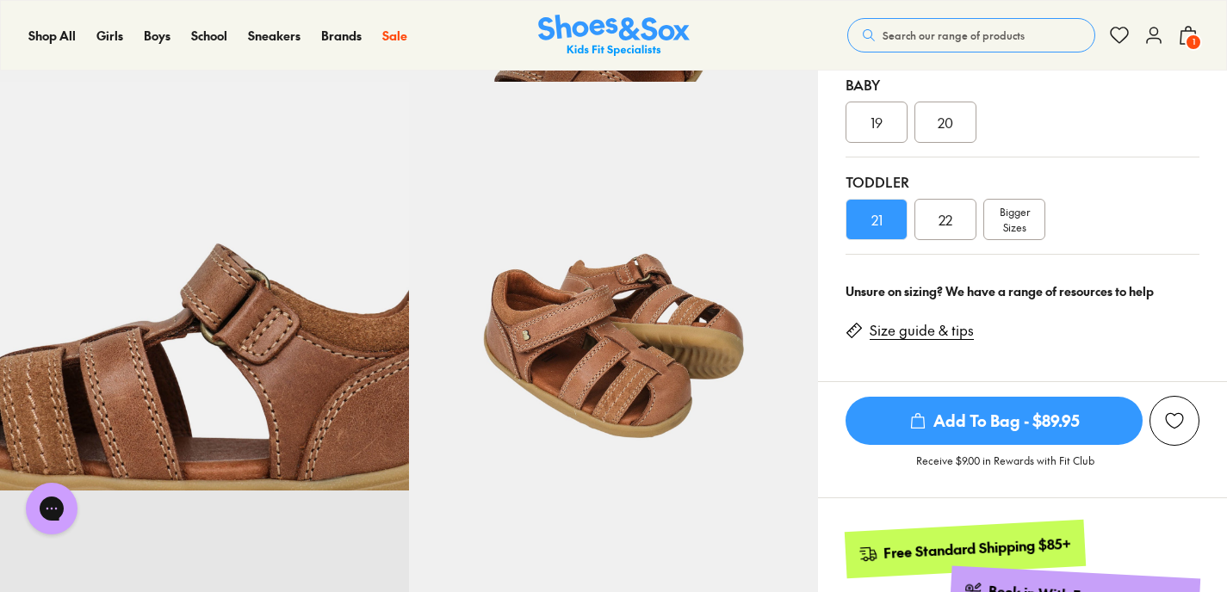
scroll to position [362, 0]
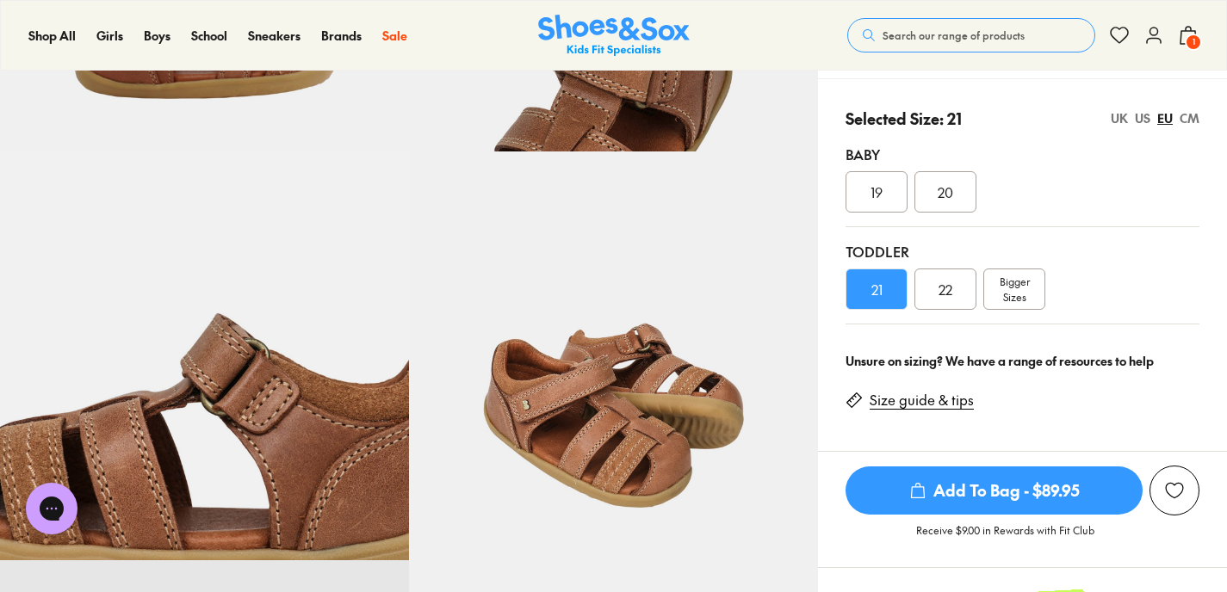
click at [945, 403] on link "Size guide & tips" at bounding box center [921, 400] width 104 height 19
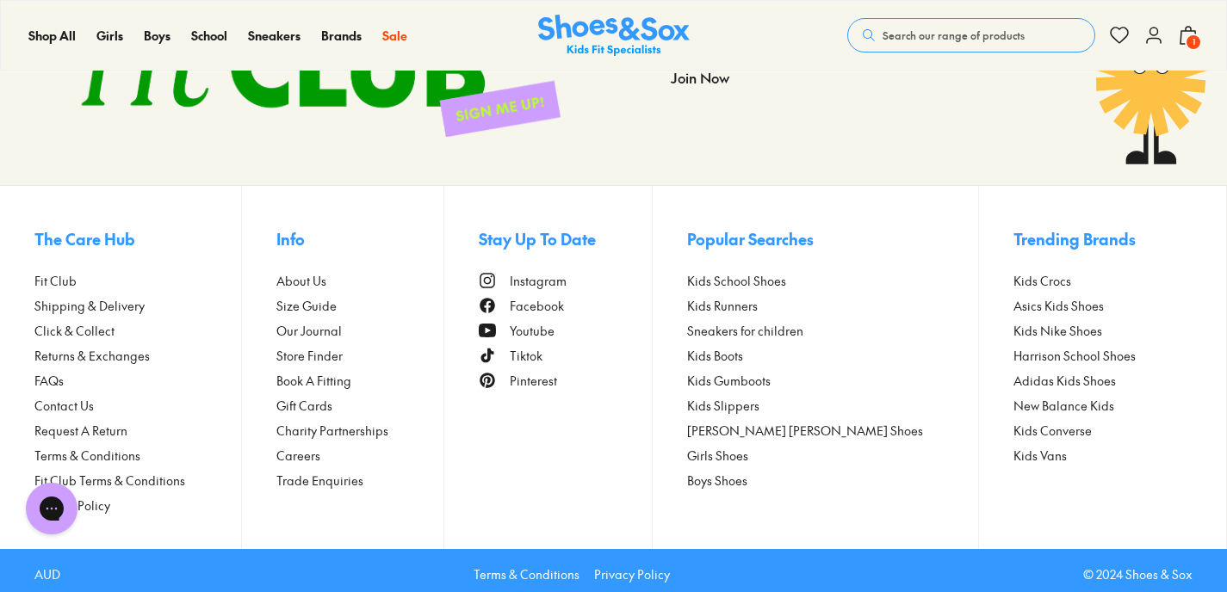
scroll to position [4068, 0]
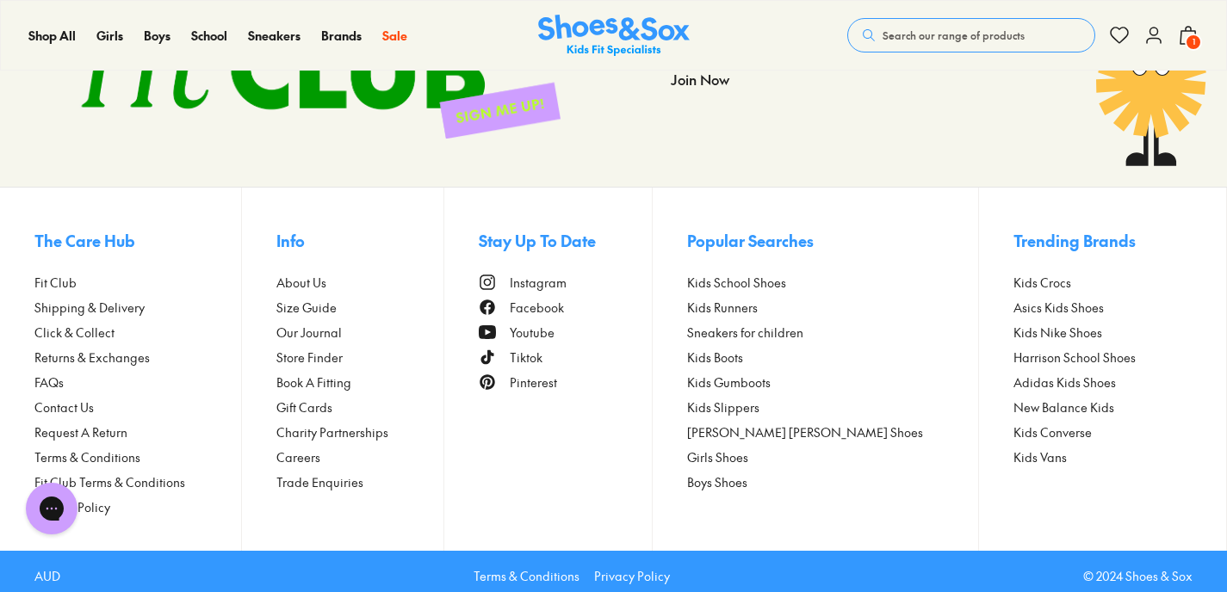
click at [332, 300] on span "Size Guide" at bounding box center [306, 308] width 60 height 18
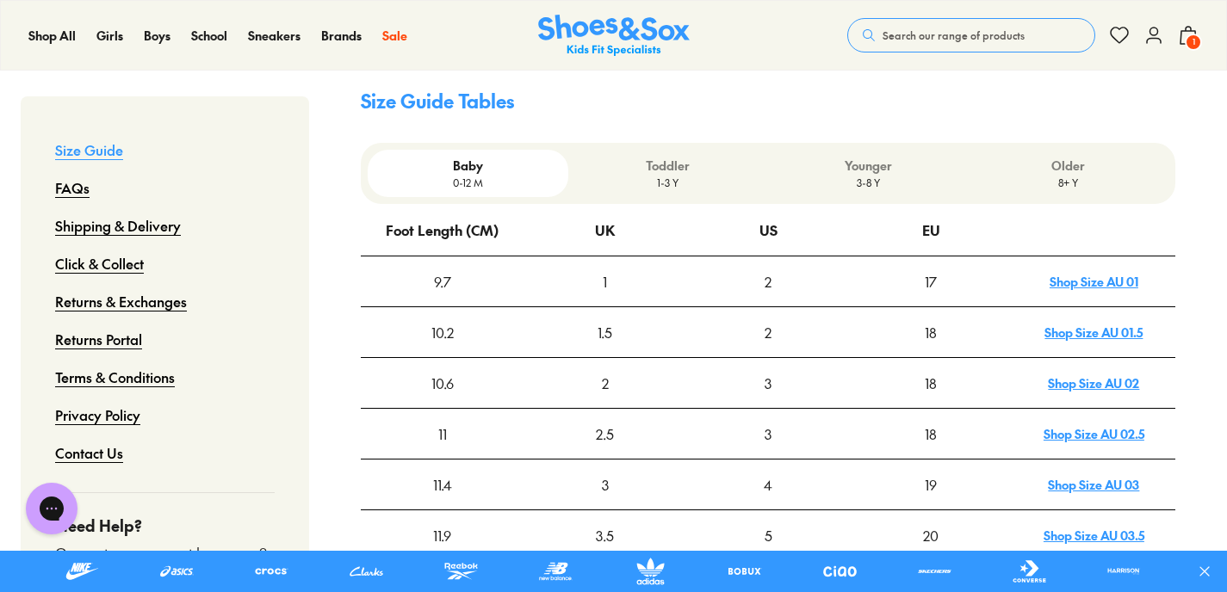
scroll to position [512, 0]
click at [670, 174] on p "1-3 Y" at bounding box center [668, 181] width 186 height 15
